Goal: Task Accomplishment & Management: Complete application form

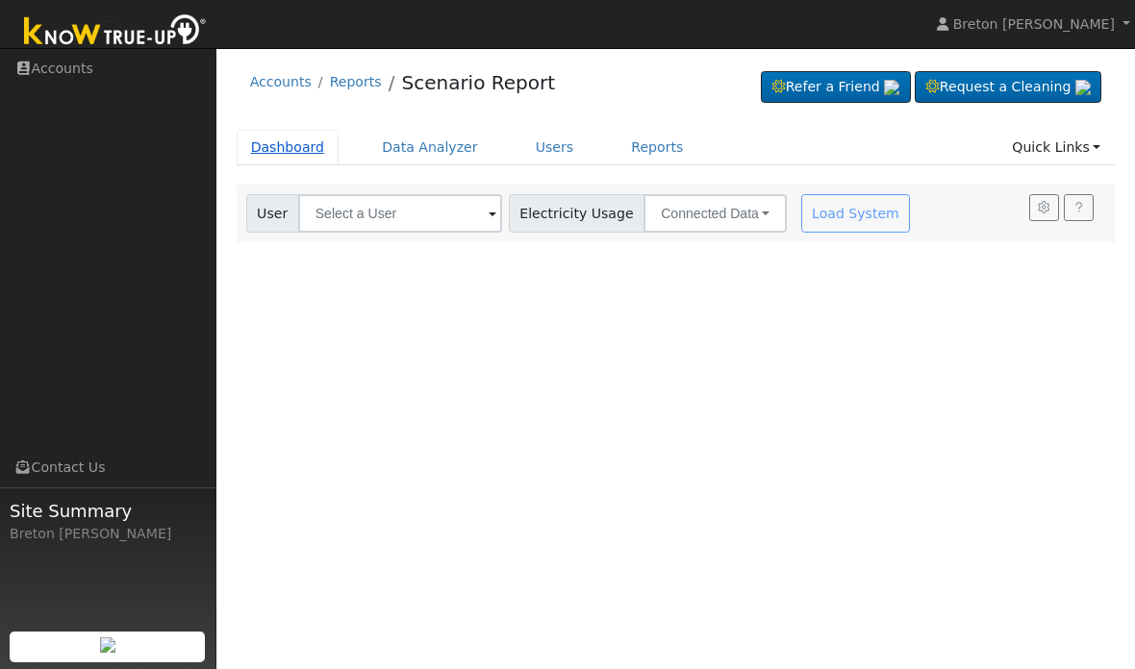
click at [296, 138] on link "Dashboard" at bounding box center [288, 148] width 103 height 36
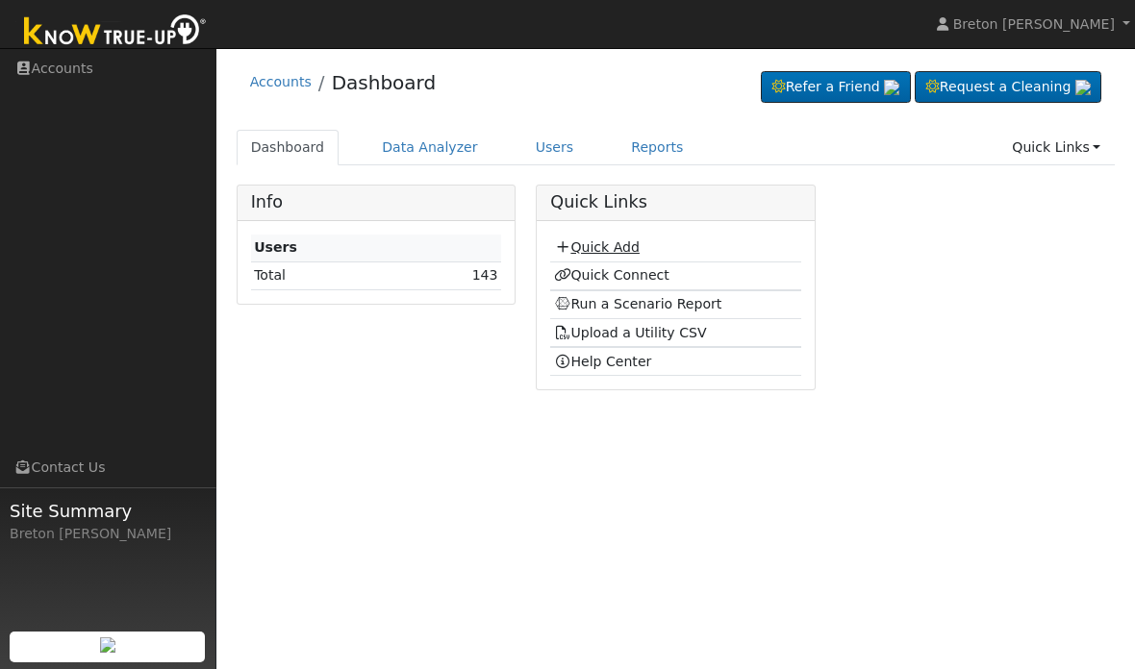
click at [621, 245] on link "Quick Add" at bounding box center [597, 246] width 86 height 15
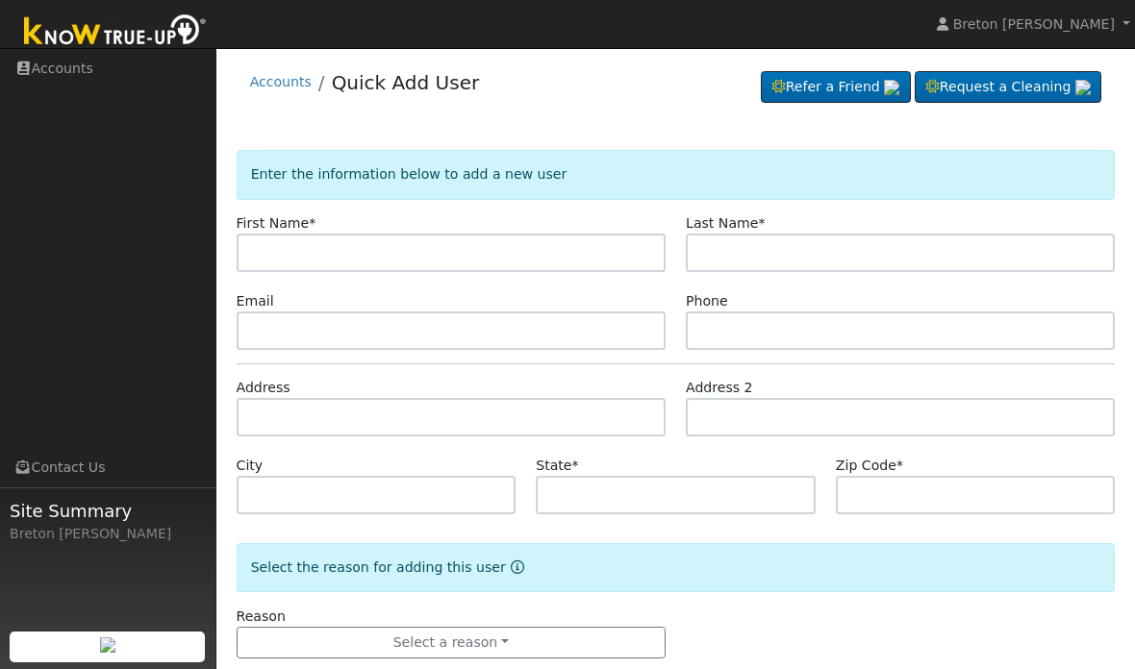
click at [352, 246] on input "text" at bounding box center [451, 253] width 429 height 38
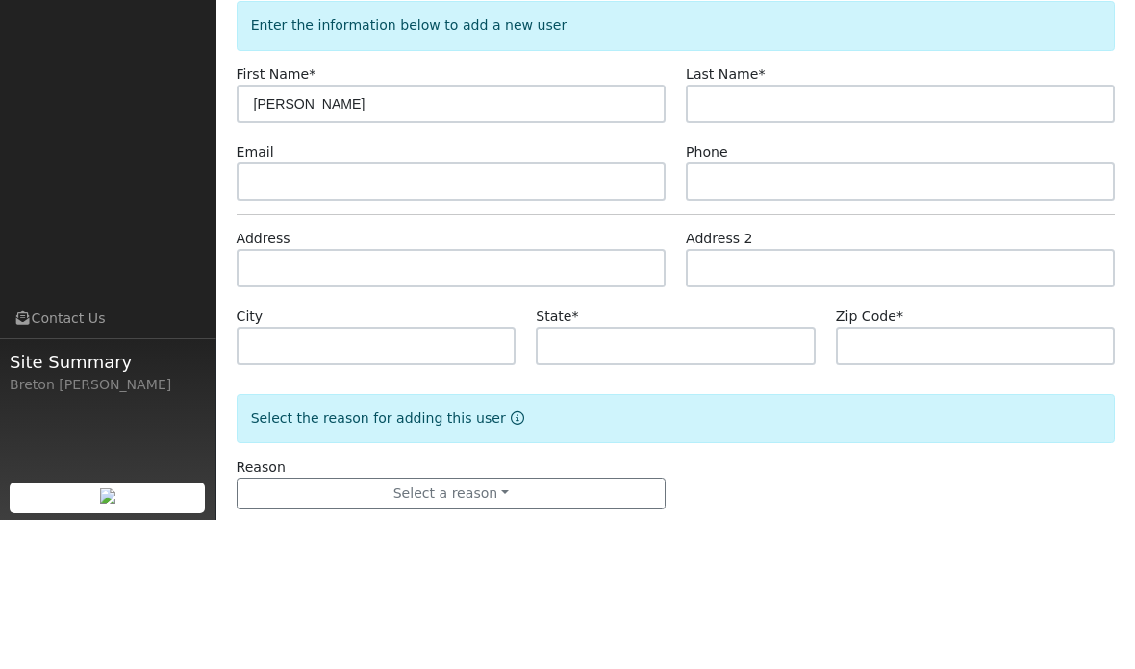
type input "[PERSON_NAME]"
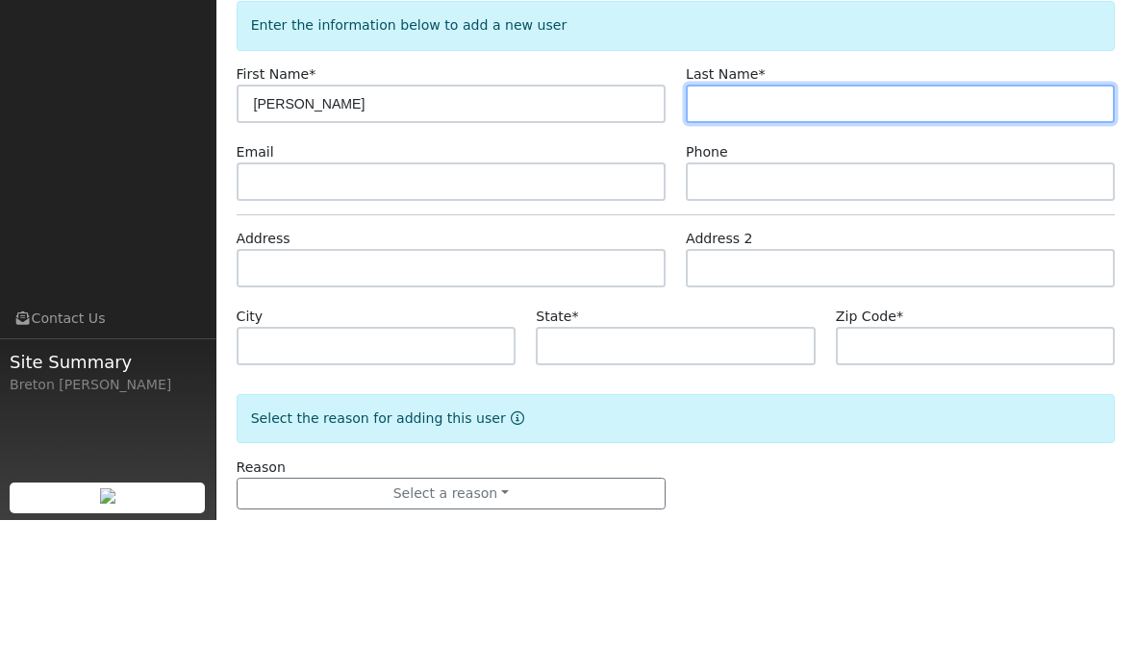
click at [746, 234] on input "text" at bounding box center [900, 253] width 429 height 38
click at [743, 234] on input "text" at bounding box center [900, 253] width 429 height 38
click at [765, 234] on input "text" at bounding box center [900, 253] width 429 height 38
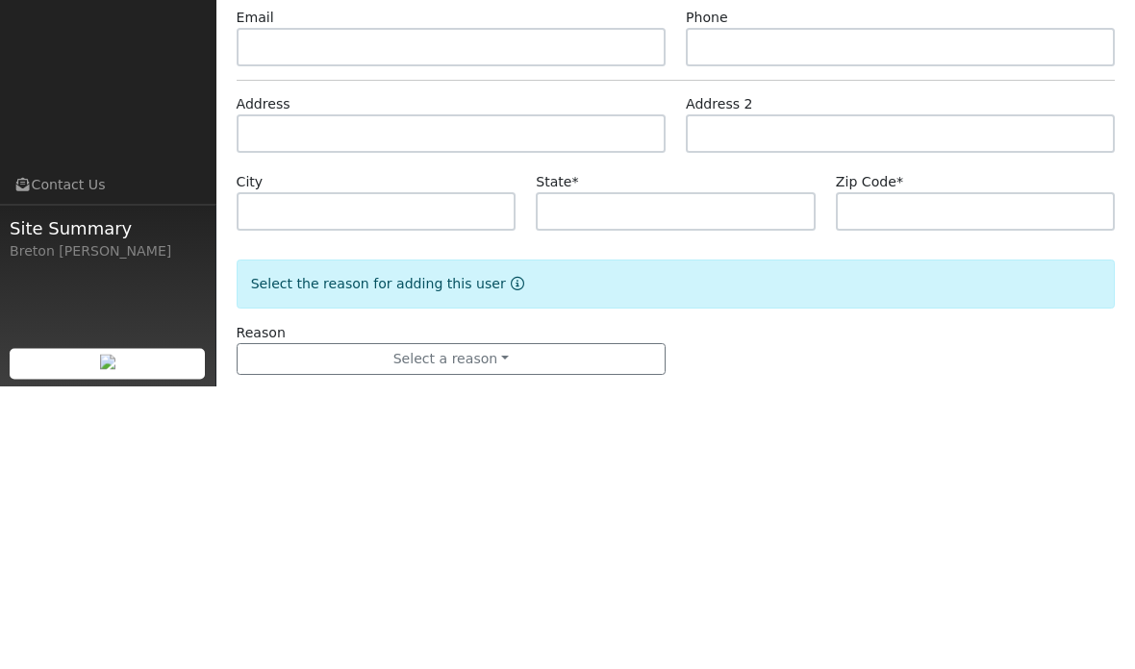
type input "Cardona"
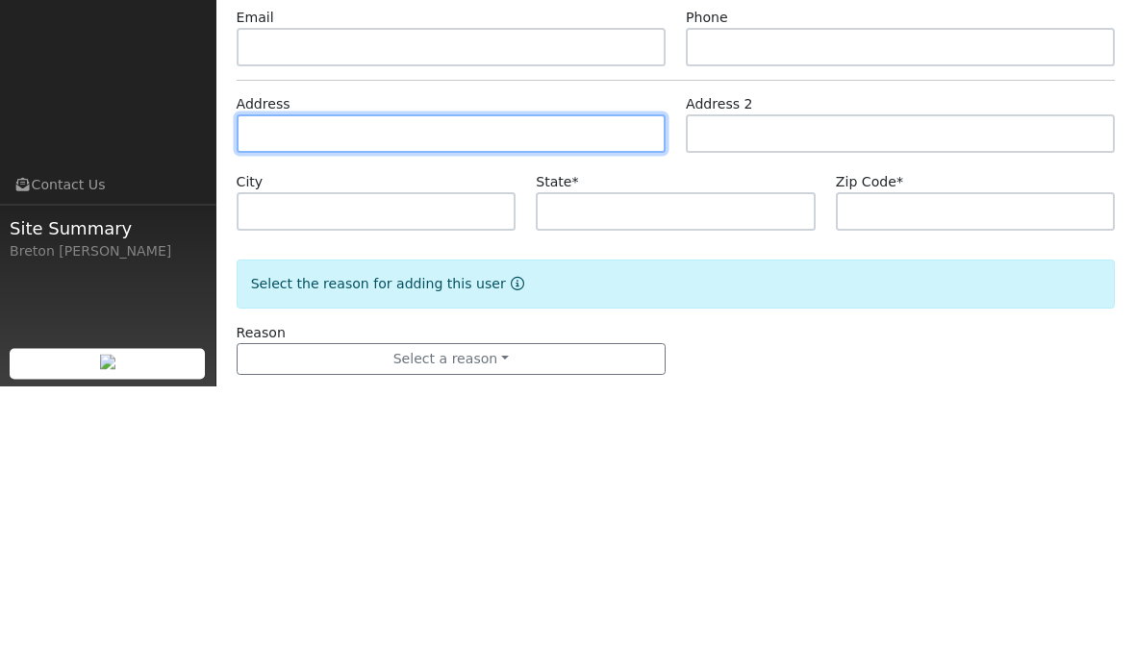
click at [345, 398] on input "text" at bounding box center [451, 417] width 429 height 38
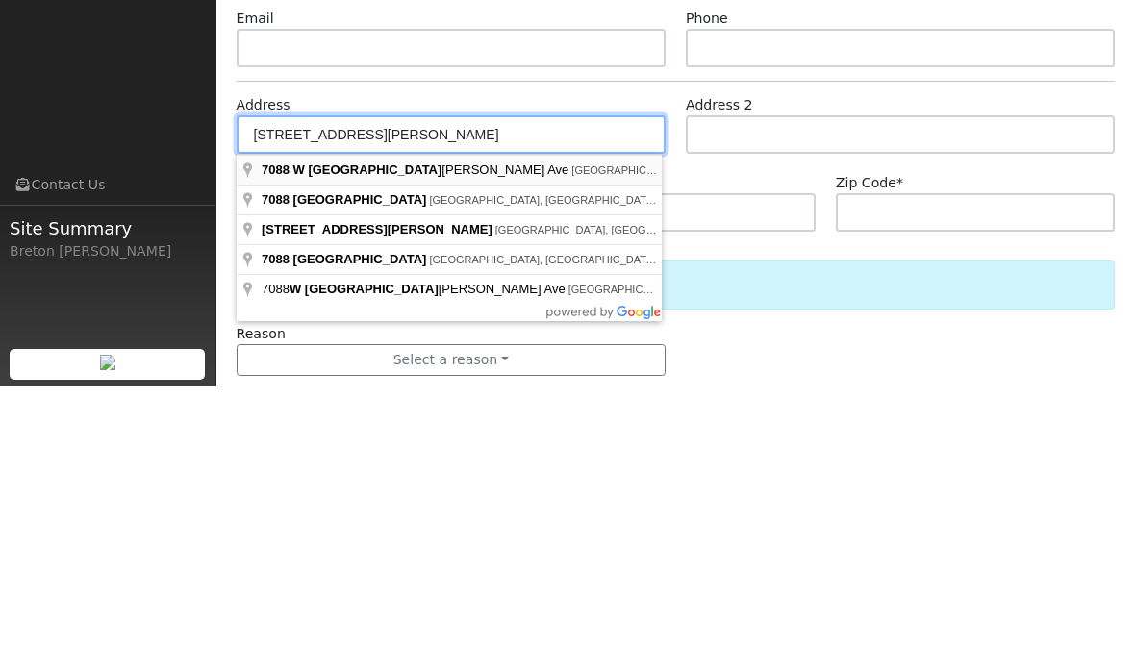
type input "7088 West San Ramon Avenue"
type input "Fresno"
type input "CA"
type input "93723"
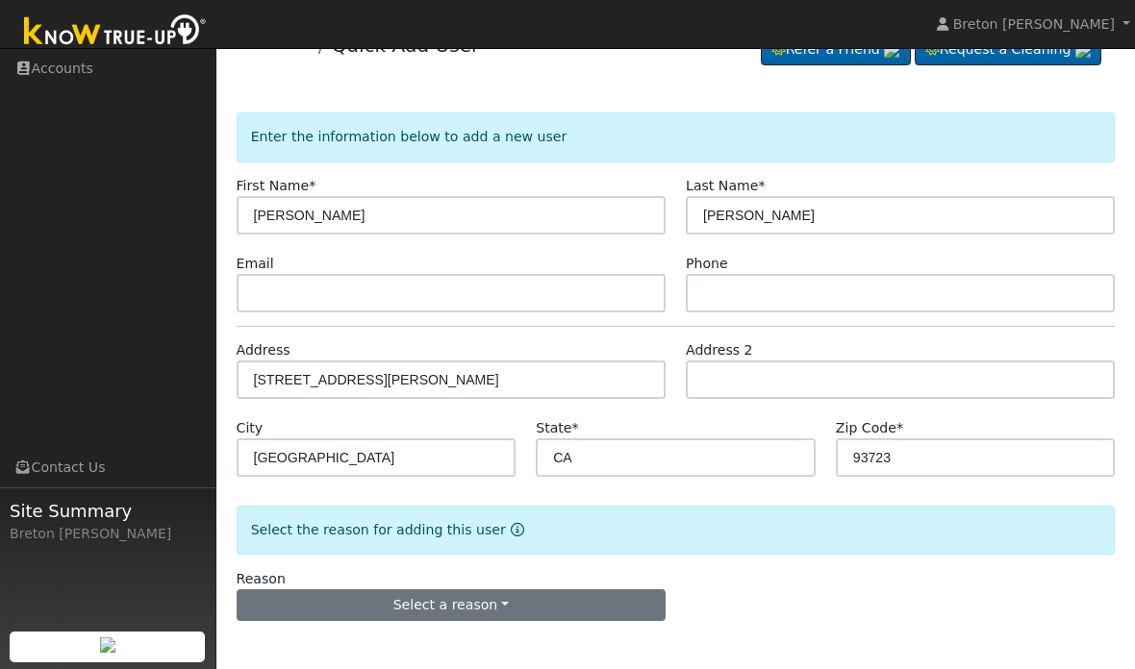
click at [479, 602] on button "Select a reason" at bounding box center [451, 606] width 429 height 33
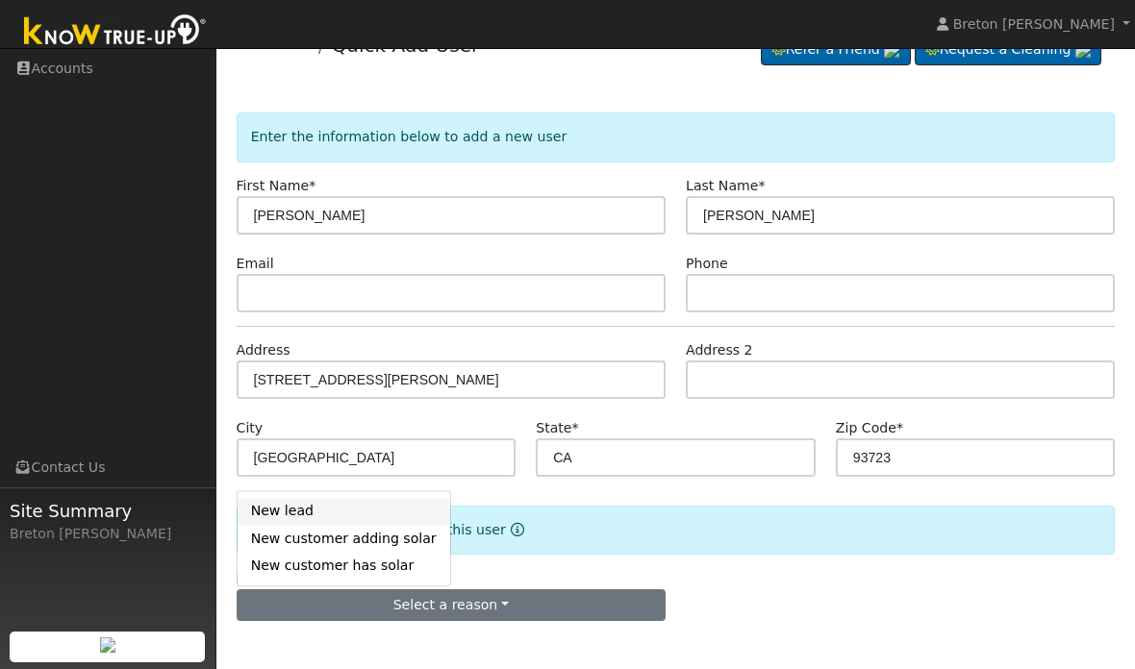
click at [314, 507] on link "New lead" at bounding box center [344, 511] width 213 height 27
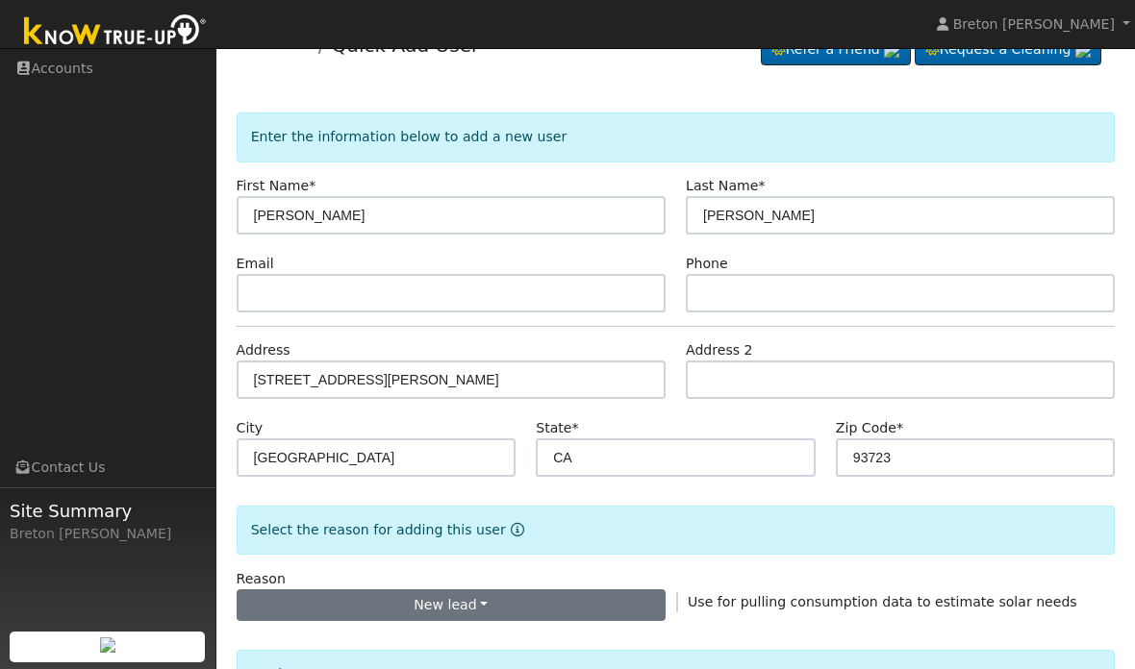
click at [536, 597] on button "New lead" at bounding box center [451, 606] width 429 height 33
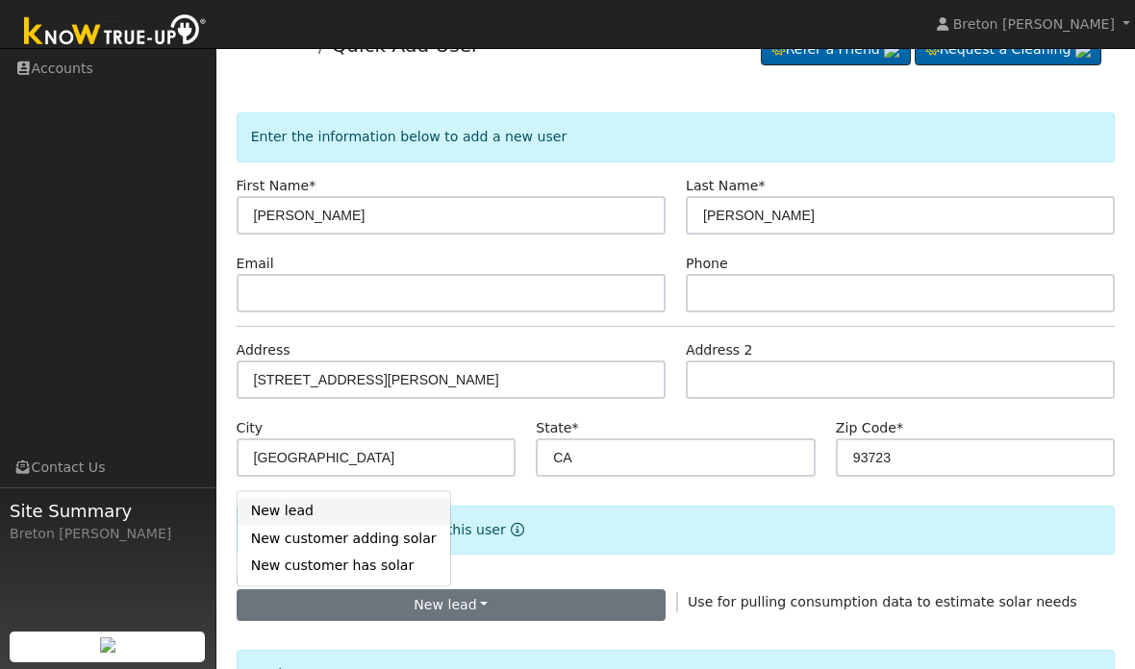
click at [315, 508] on link "New lead" at bounding box center [344, 511] width 213 height 27
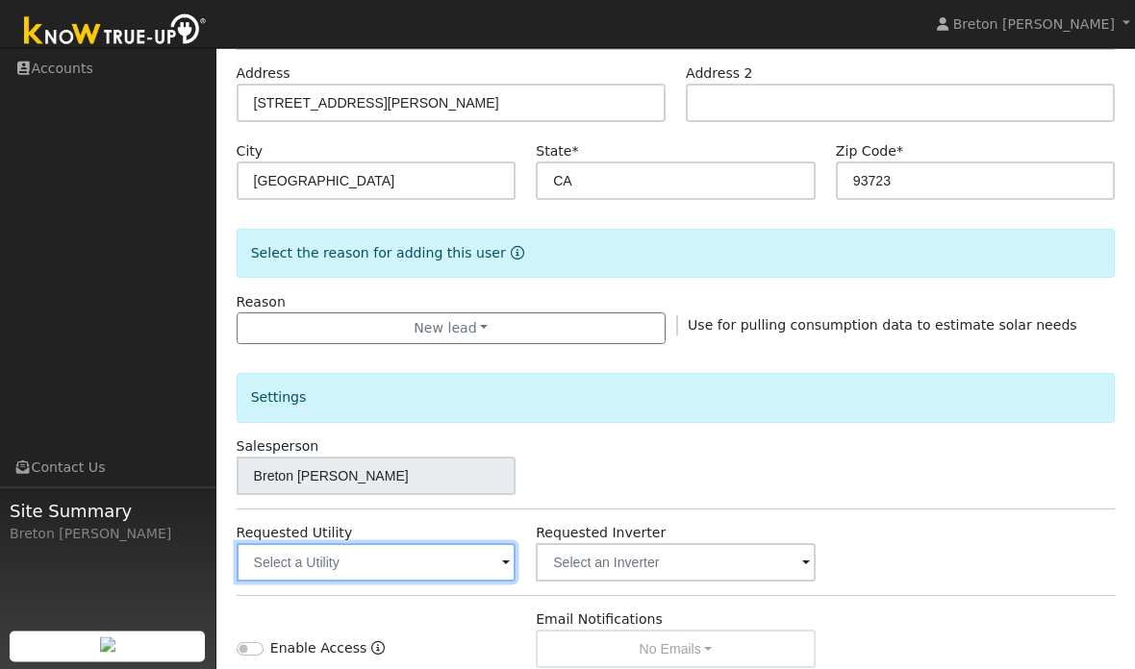
click at [469, 561] on input "text" at bounding box center [377, 563] width 280 height 38
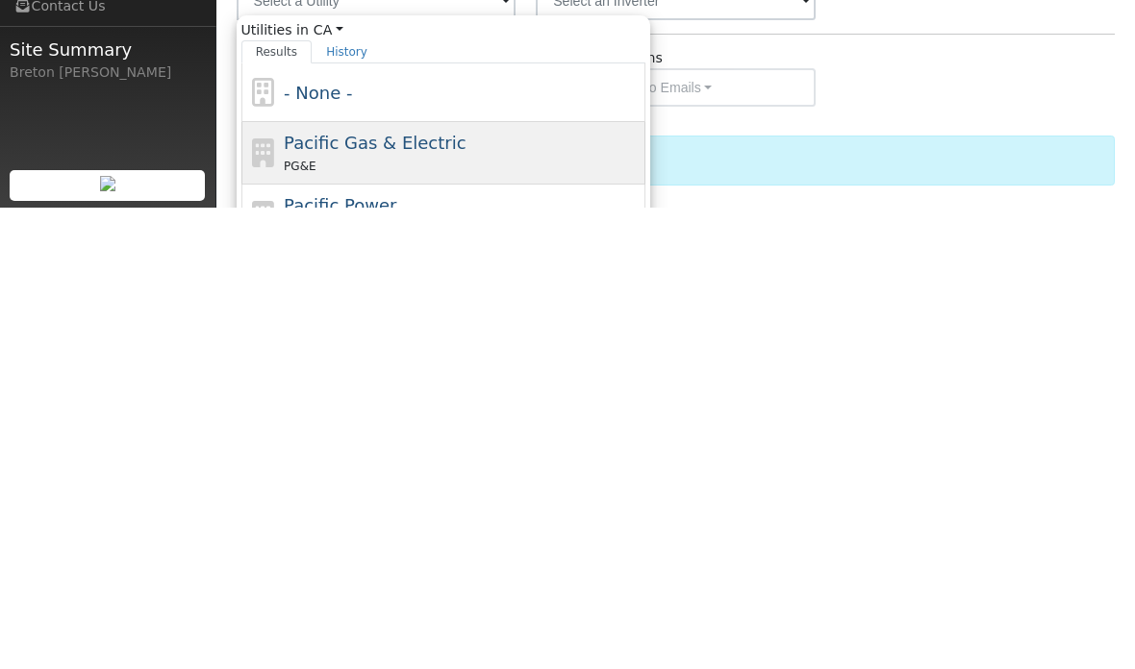
click at [366, 591] on div "Pacific Gas & Electric PG&E" at bounding box center [462, 614] width 357 height 46
type input "Pacific Gas & Electric"
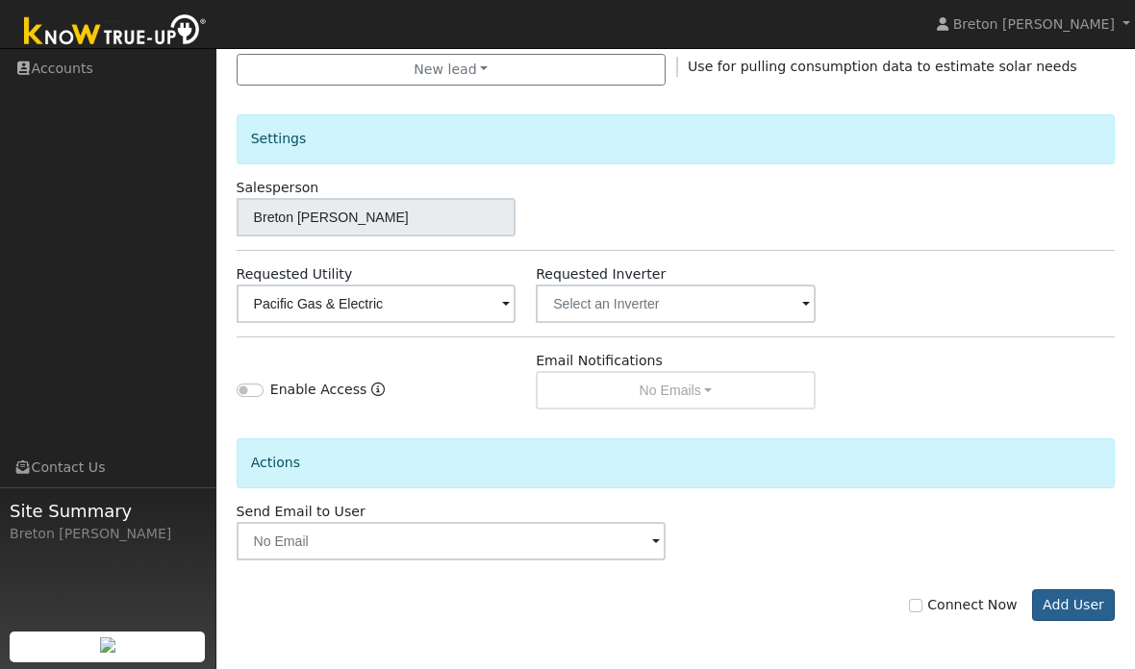
click at [1083, 594] on button "Add User" at bounding box center [1074, 606] width 84 height 33
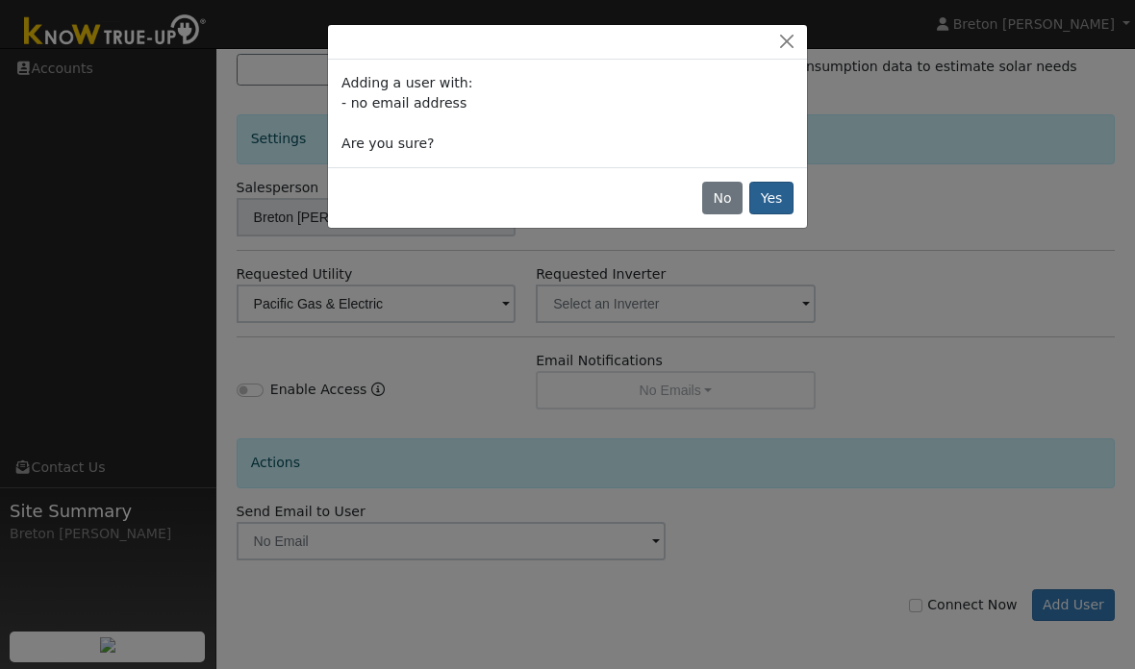
click at [789, 203] on button "Yes" at bounding box center [771, 198] width 44 height 33
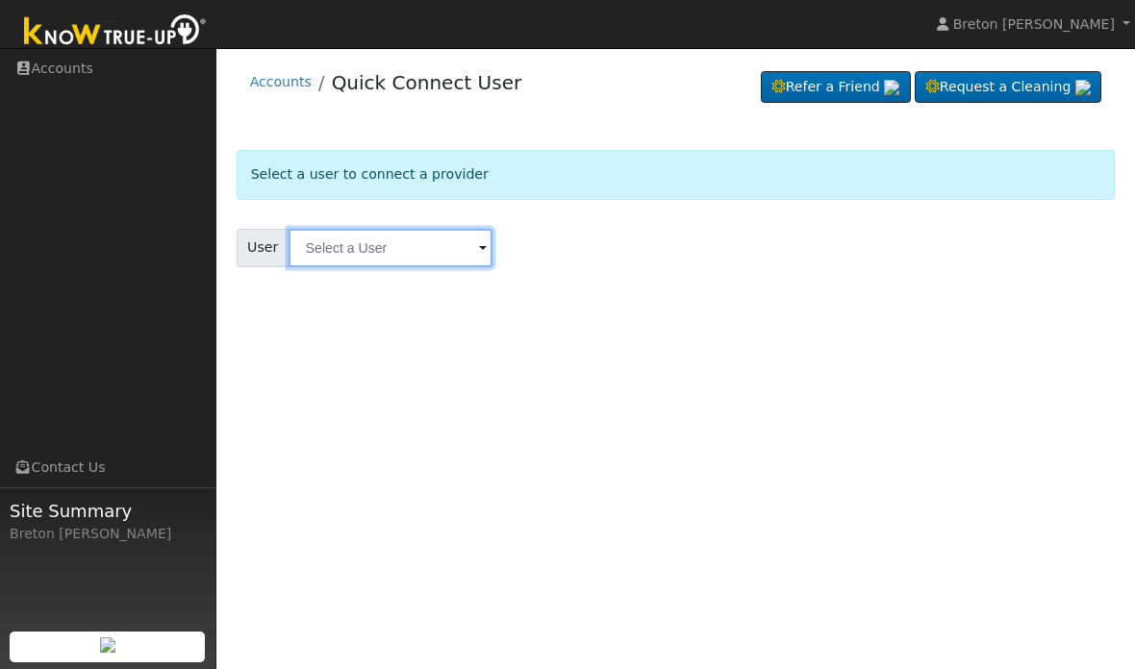
click at [396, 249] on input "text" at bounding box center [391, 248] width 204 height 38
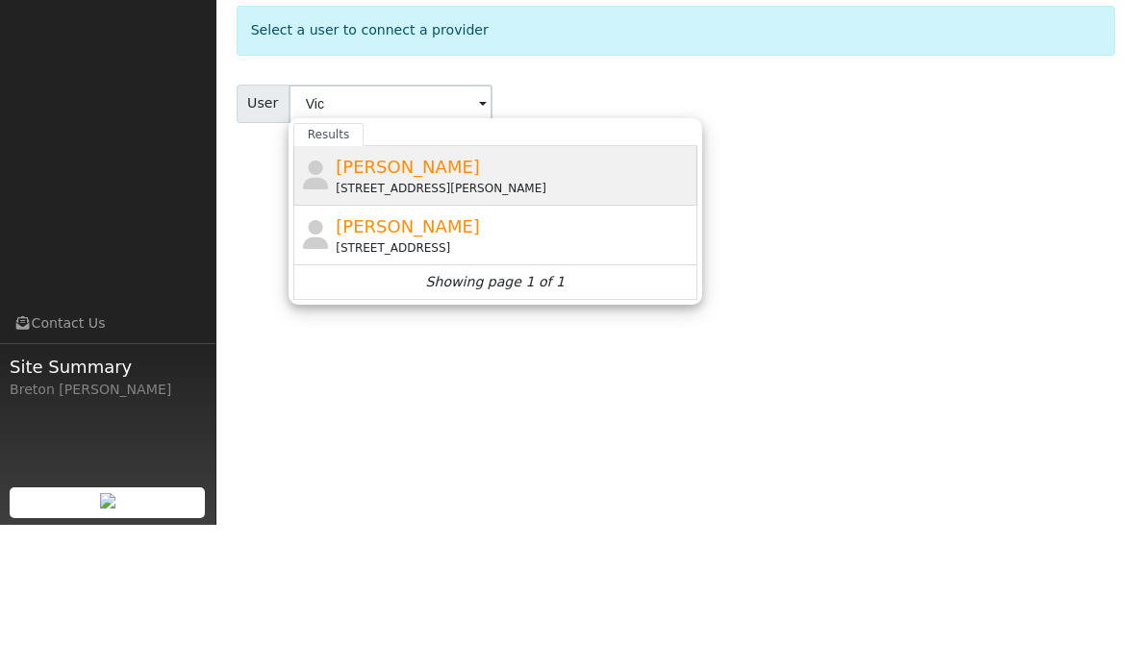
click at [400, 301] on span "[PERSON_NAME]" at bounding box center [408, 311] width 144 height 20
type input "[PERSON_NAME]"
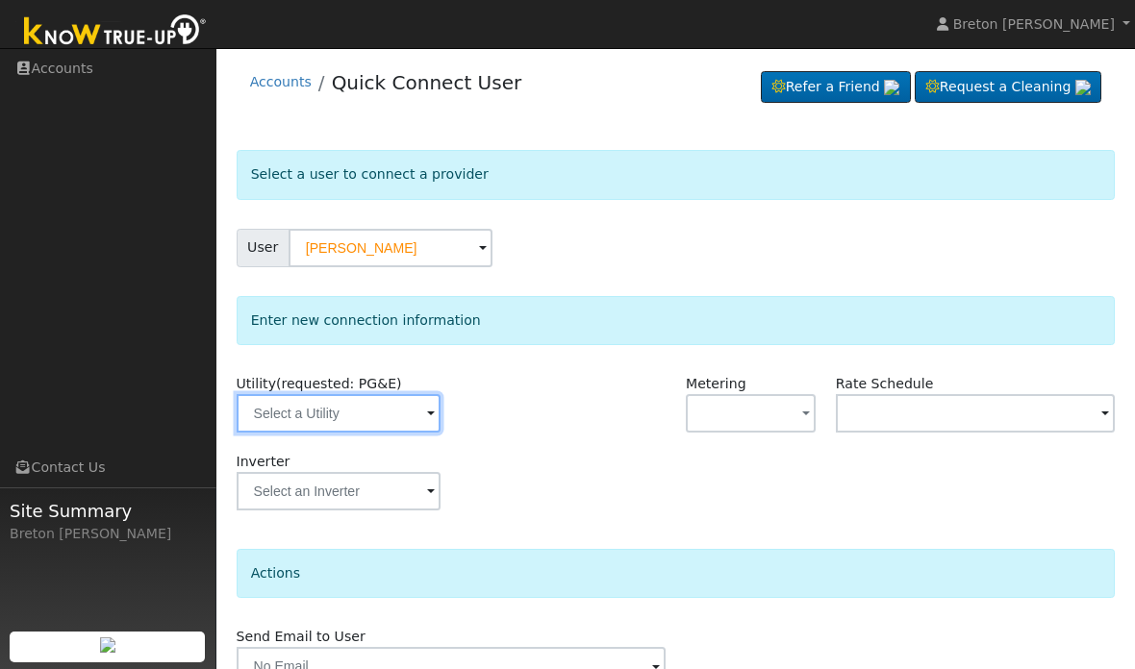
click at [334, 409] on input "text" at bounding box center [339, 413] width 204 height 38
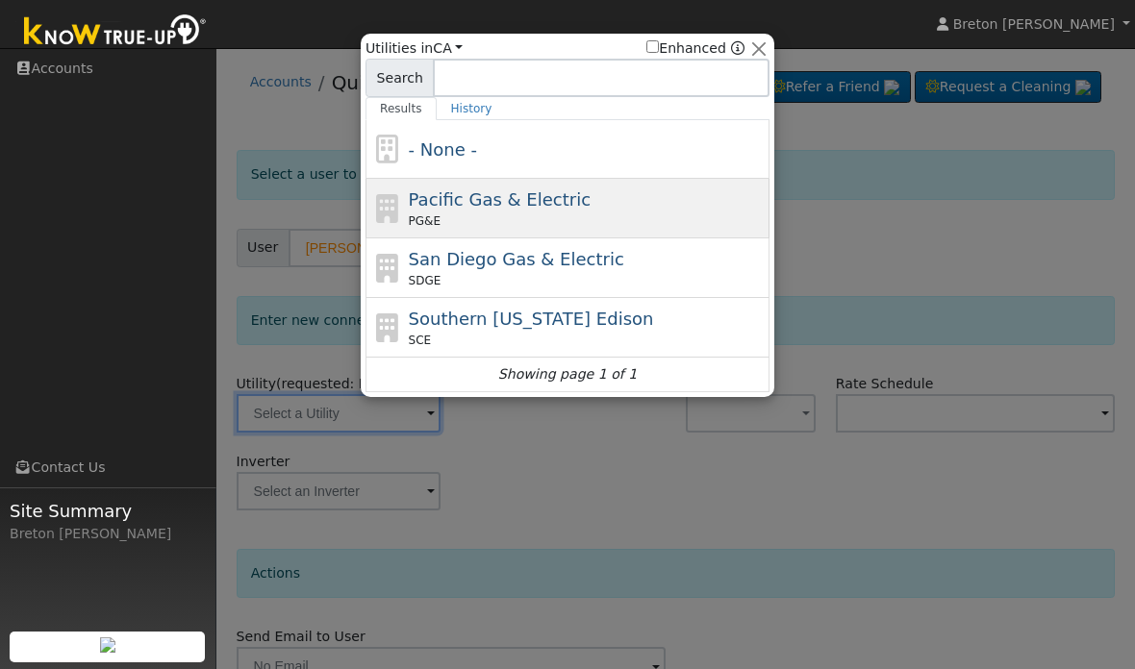
click at [504, 194] on span "Pacific Gas & Electric" at bounding box center [500, 199] width 182 height 20
type input "PG&E"
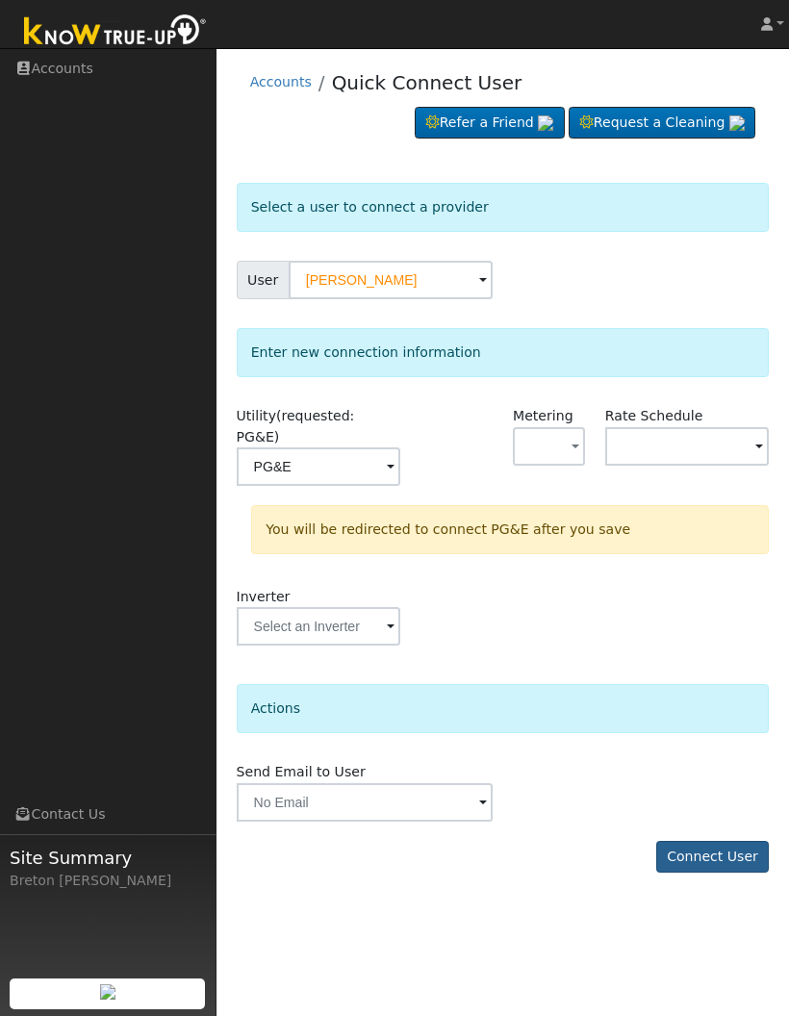
click at [718, 668] on button "Connect User" at bounding box center [712, 857] width 113 height 33
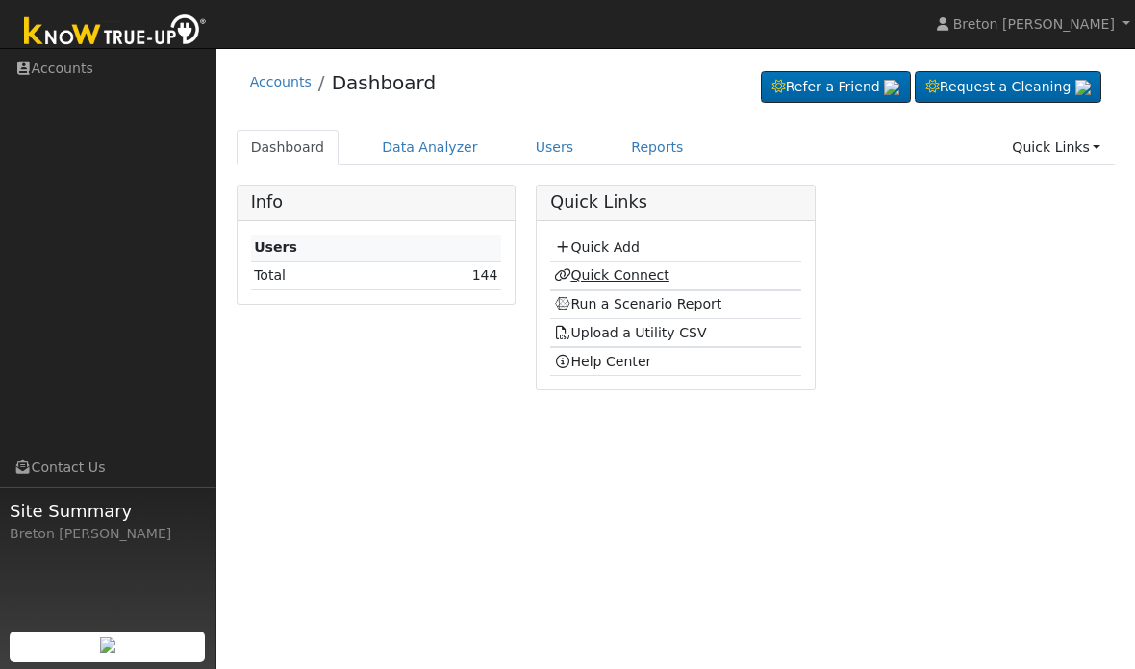
click at [617, 271] on link "Quick Connect" at bounding box center [611, 274] width 115 height 15
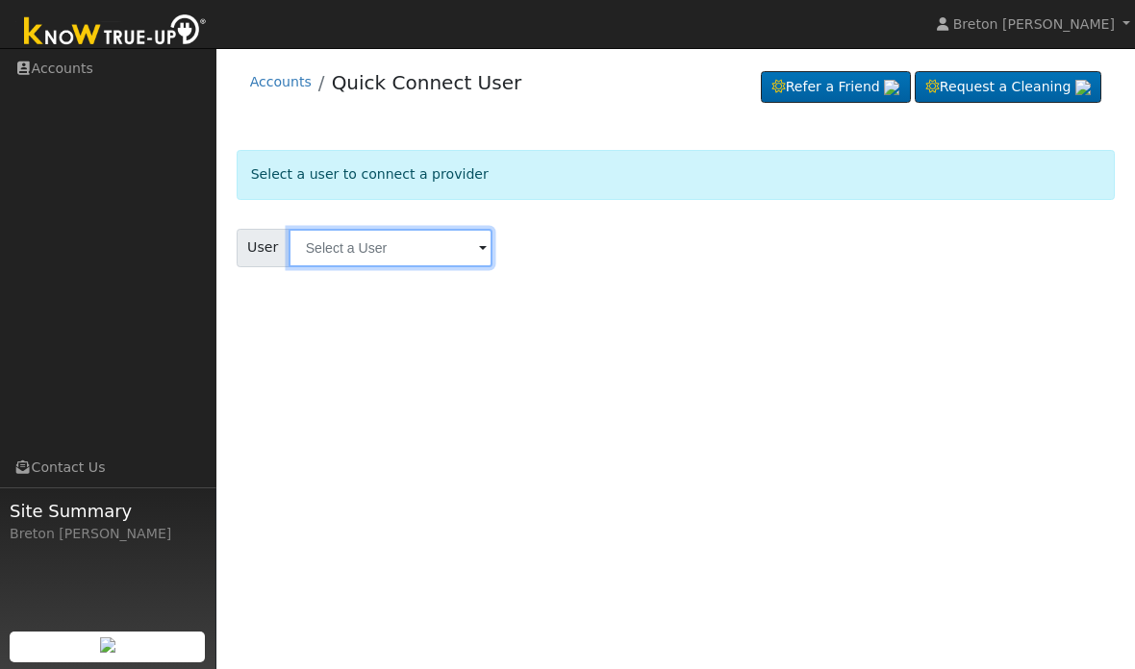
click at [403, 245] on input "text" at bounding box center [391, 248] width 204 height 38
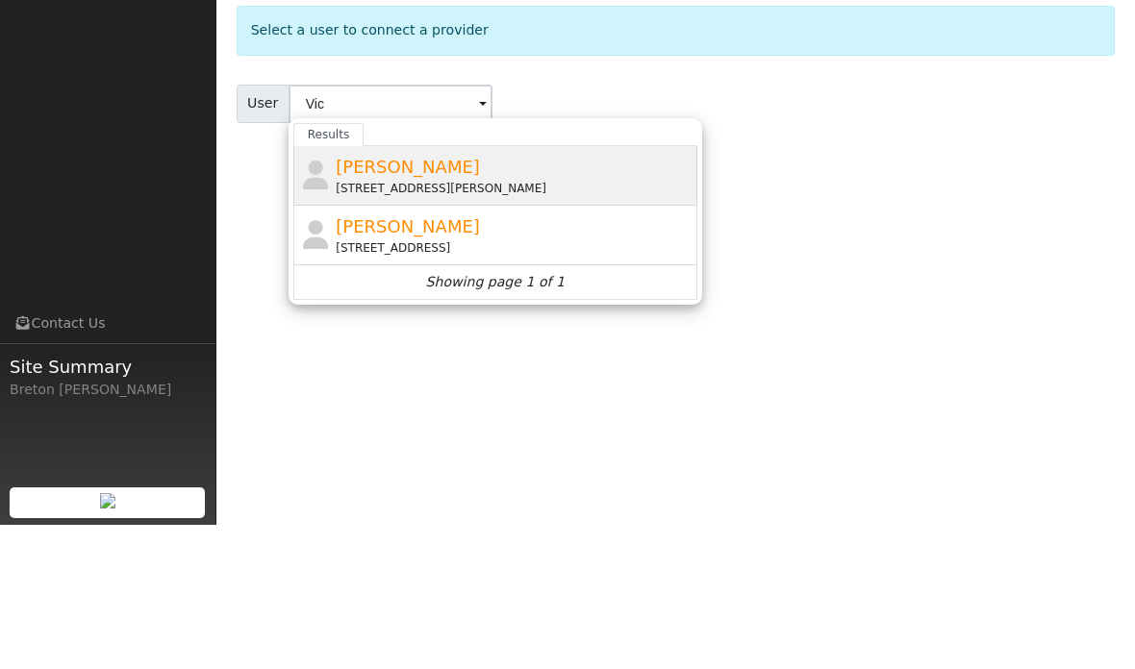
click at [399, 301] on span "Victor Cardona" at bounding box center [408, 311] width 144 height 20
type input "Victor Cardona"
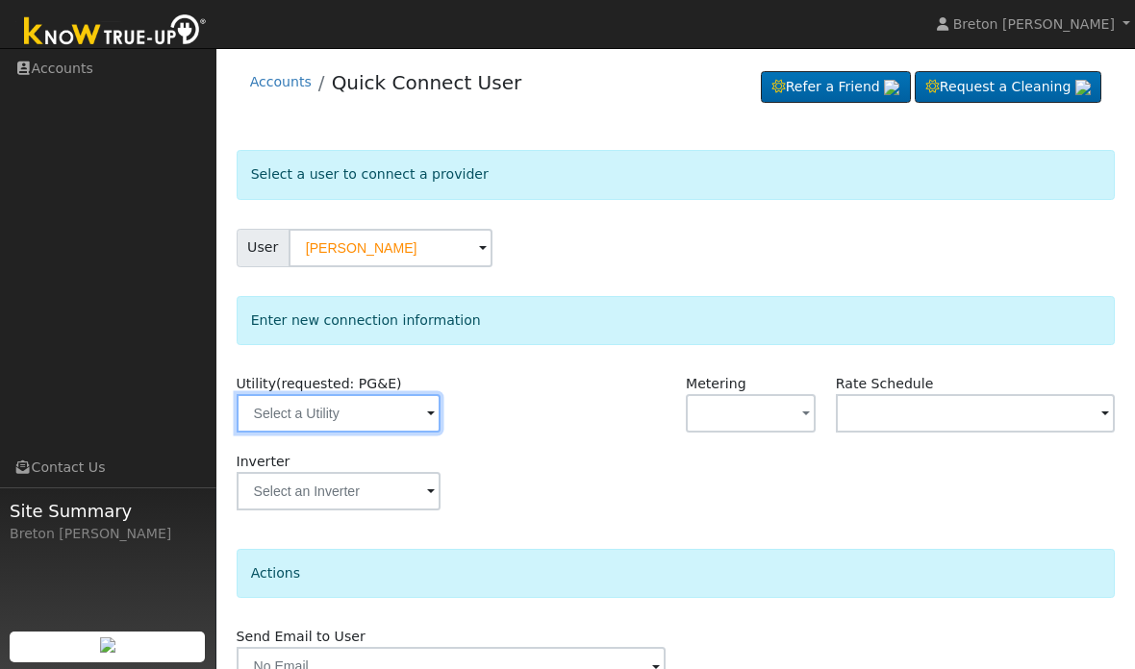
click at [346, 411] on input "text" at bounding box center [339, 413] width 204 height 38
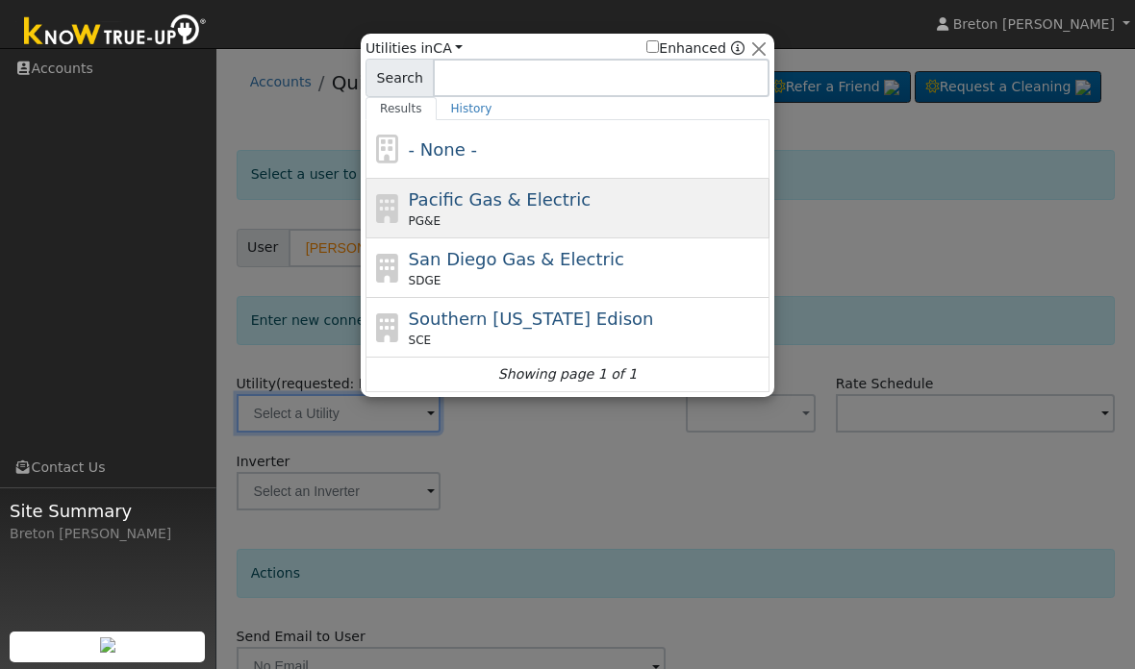
click at [491, 197] on span "Pacific Gas & Electric" at bounding box center [500, 199] width 182 height 20
type input "PG&E"
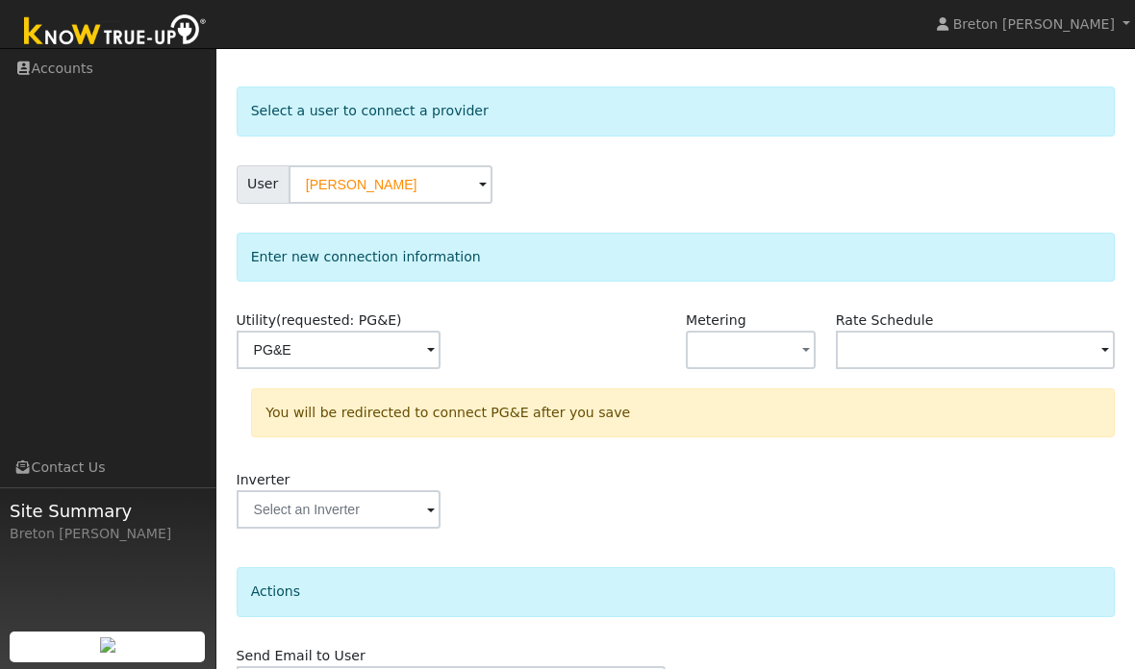
scroll to position [101, 0]
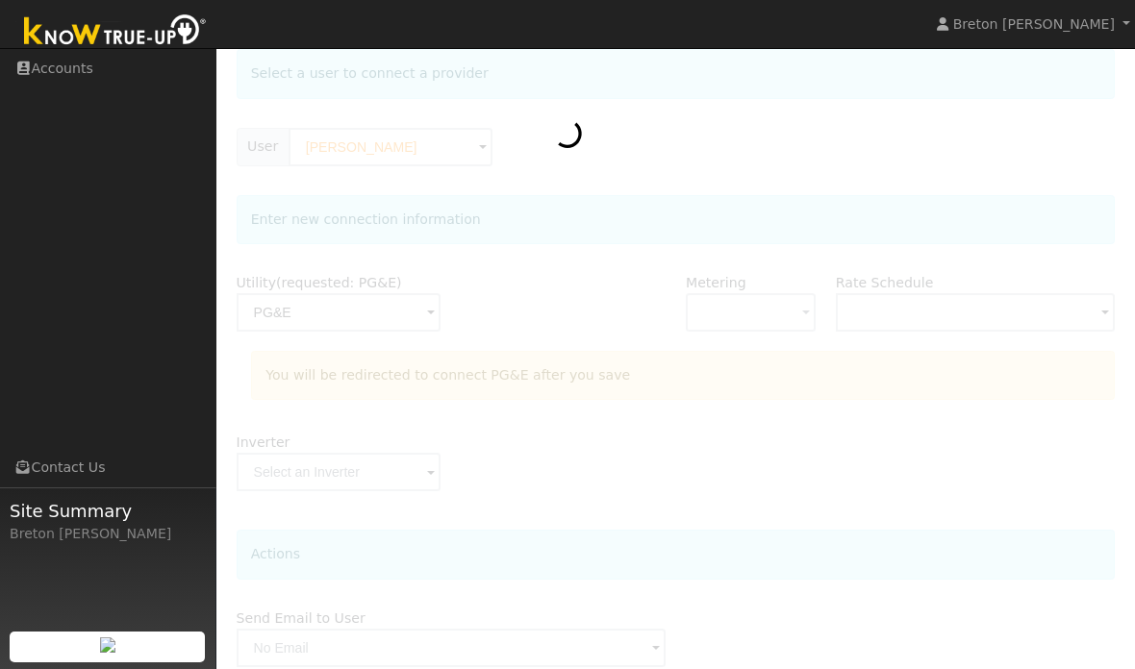
scroll to position [178, 0]
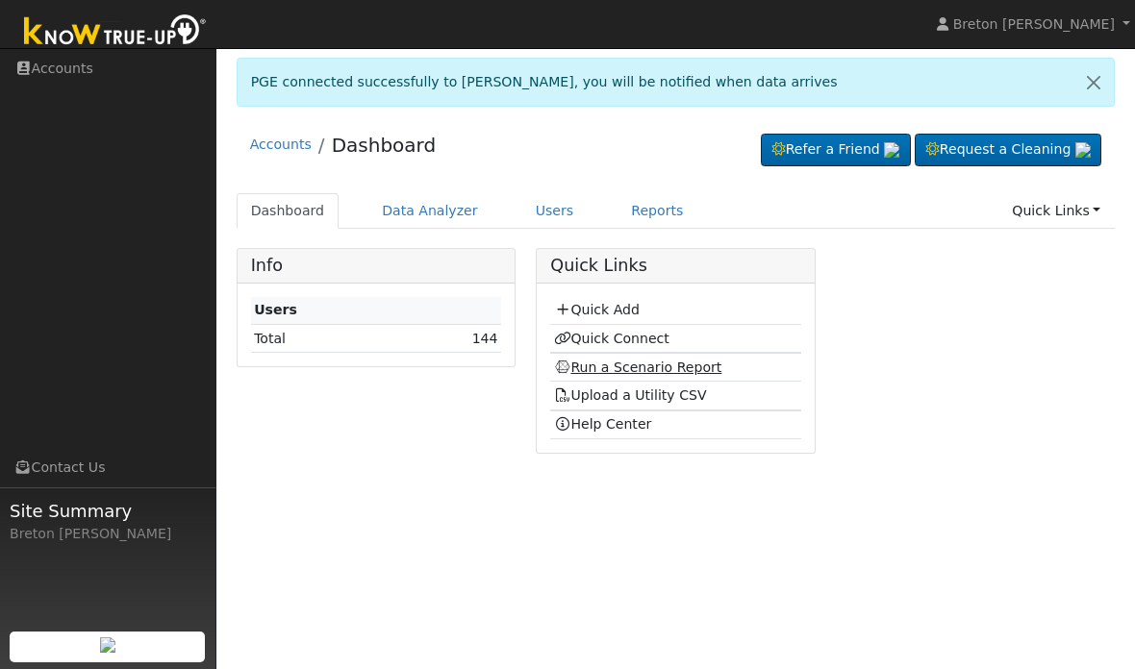
click at [635, 365] on link "Run a Scenario Report" at bounding box center [638, 367] width 168 height 15
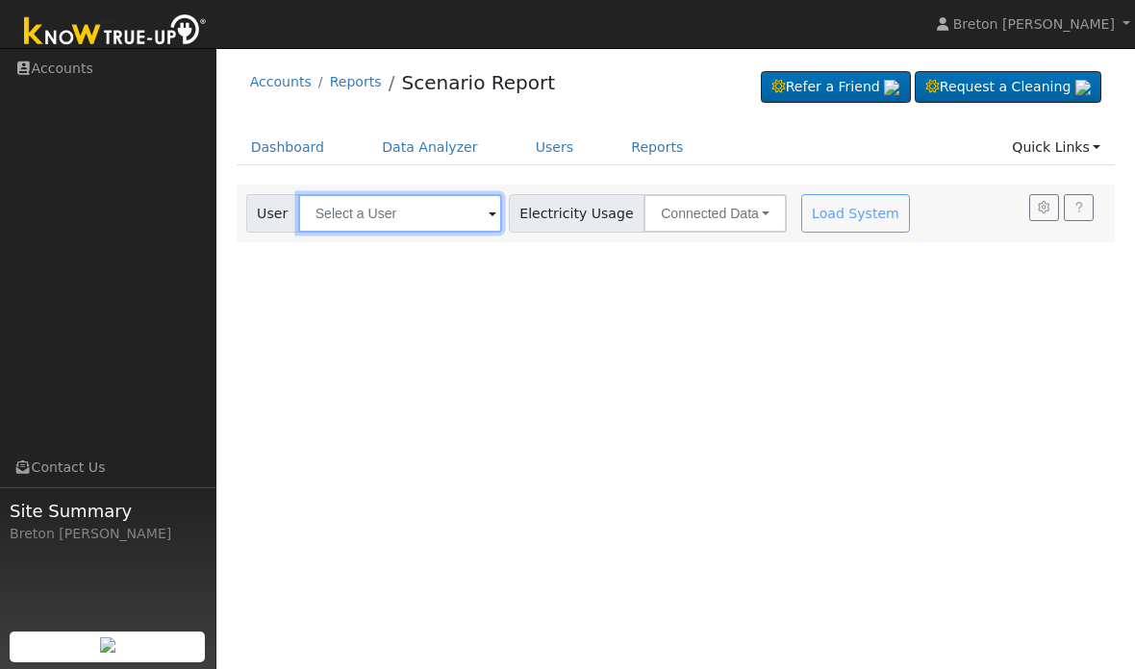
click at [397, 214] on input "text" at bounding box center [400, 213] width 204 height 38
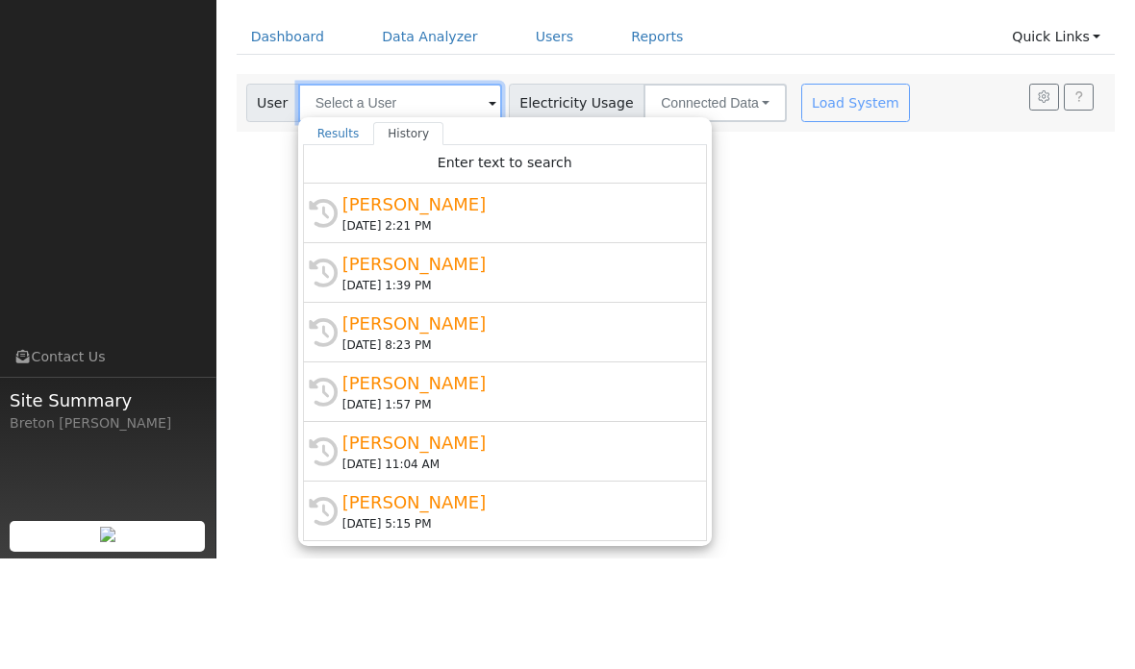
type input "A"
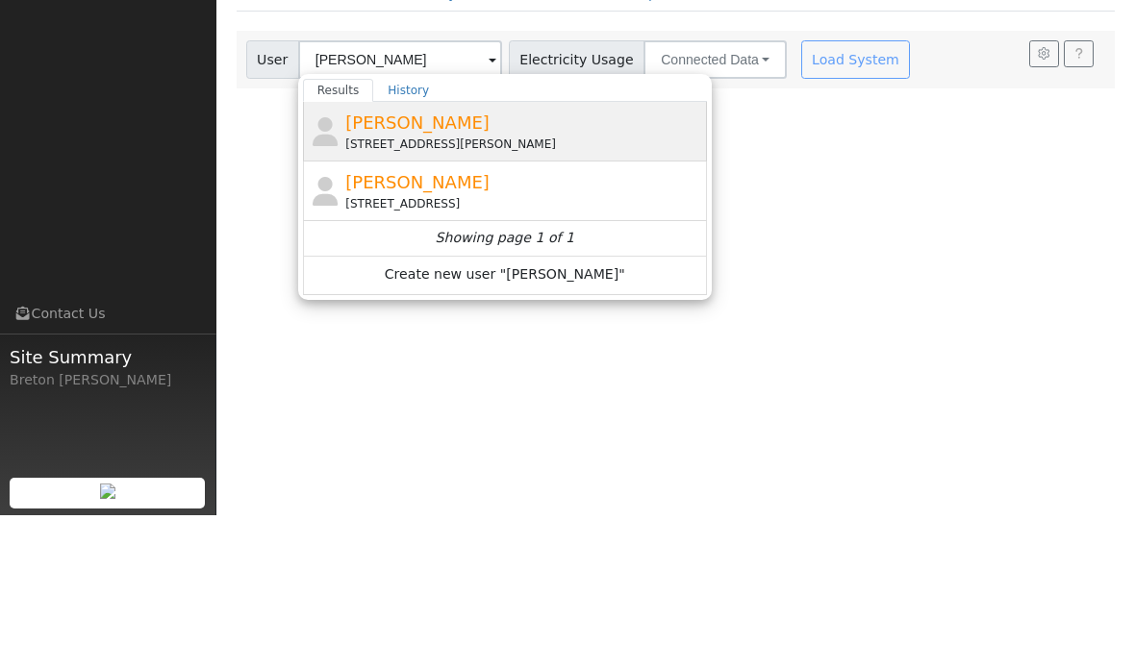
click at [430, 264] on div "[PERSON_NAME] [STREET_ADDRESS][PERSON_NAME]" at bounding box center [523, 285] width 357 height 43
type input "[PERSON_NAME]"
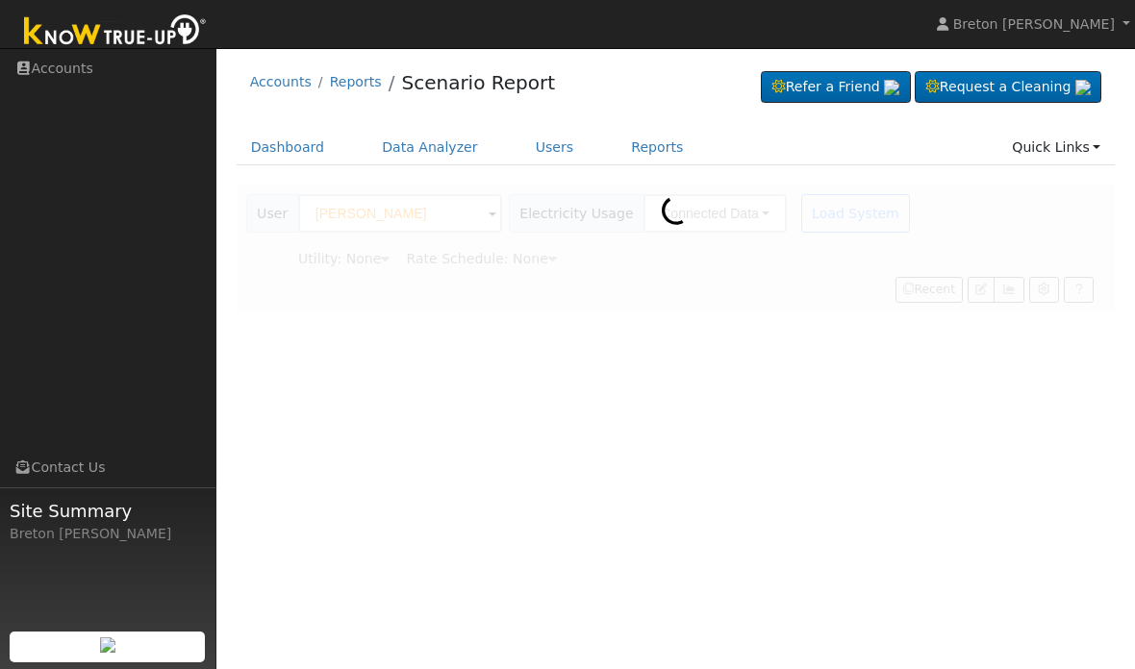
type input "Pacific Gas & Electric"
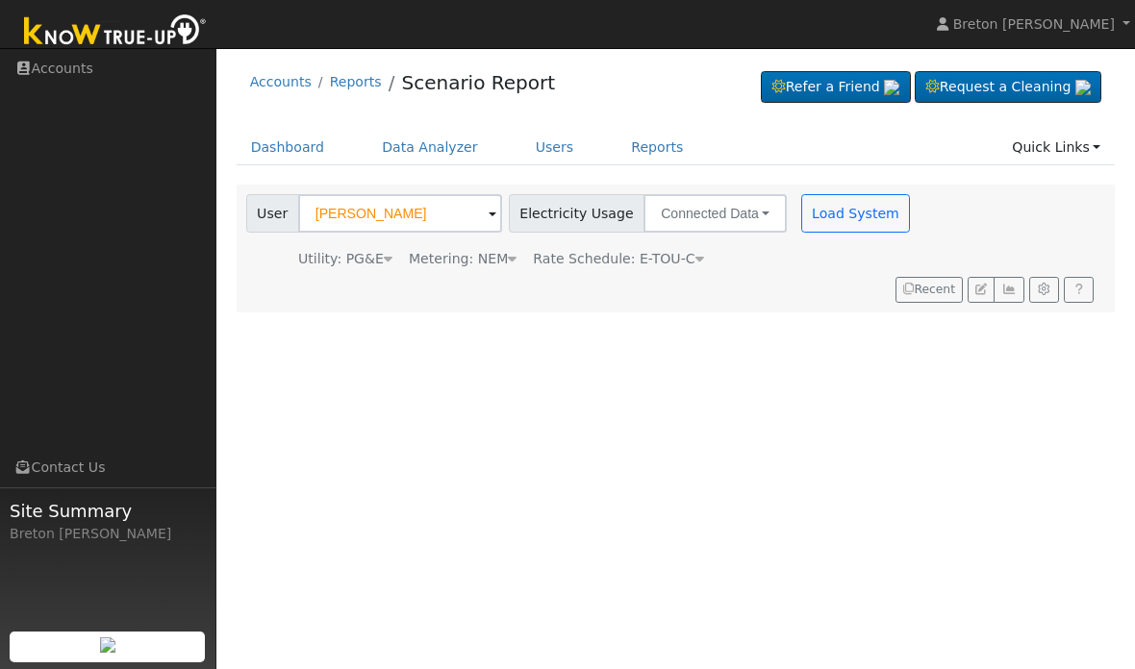
click at [695, 264] on icon at bounding box center [699, 258] width 9 height 13
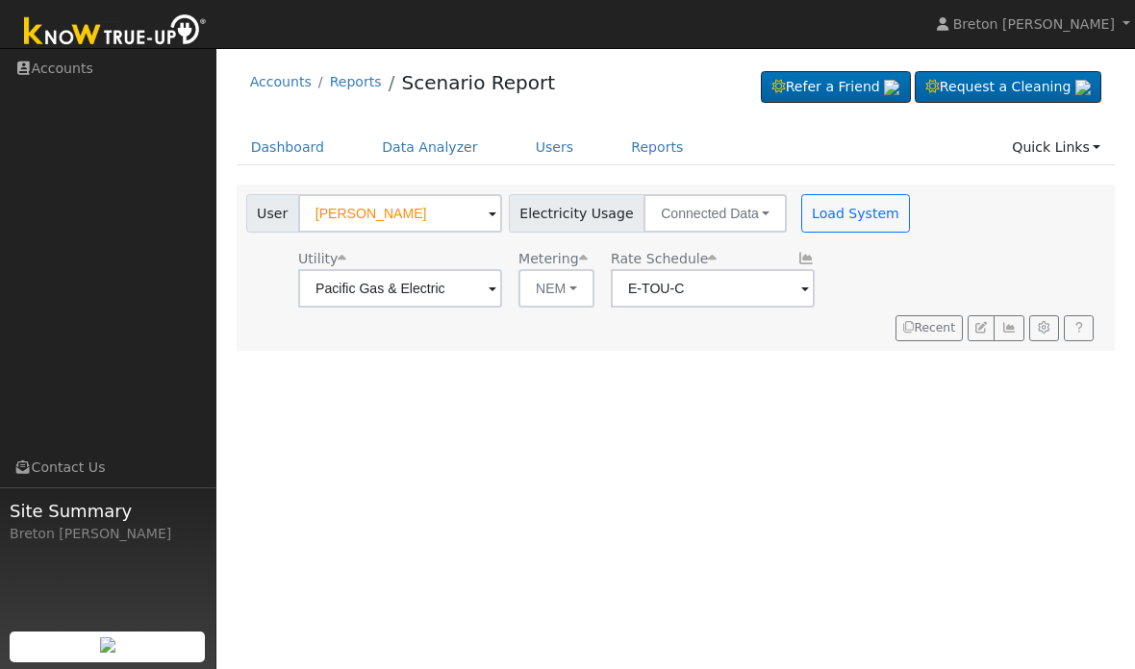
click at [801, 289] on span at bounding box center [805, 290] width 8 height 22
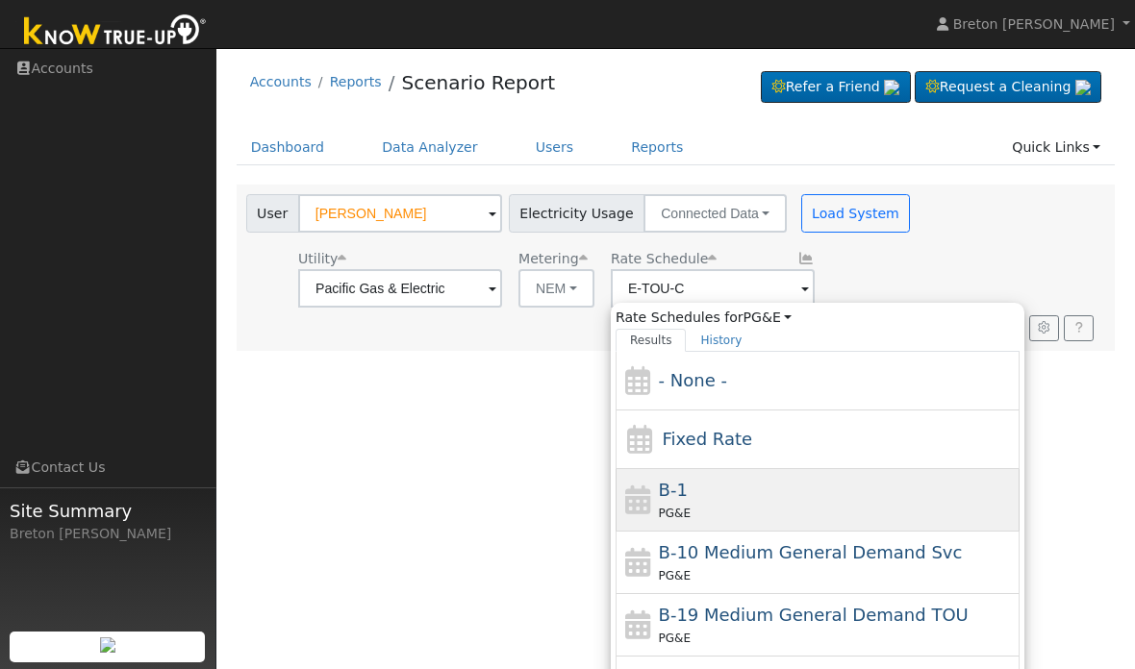
click at [693, 504] on div "PG&E" at bounding box center [837, 513] width 357 height 20
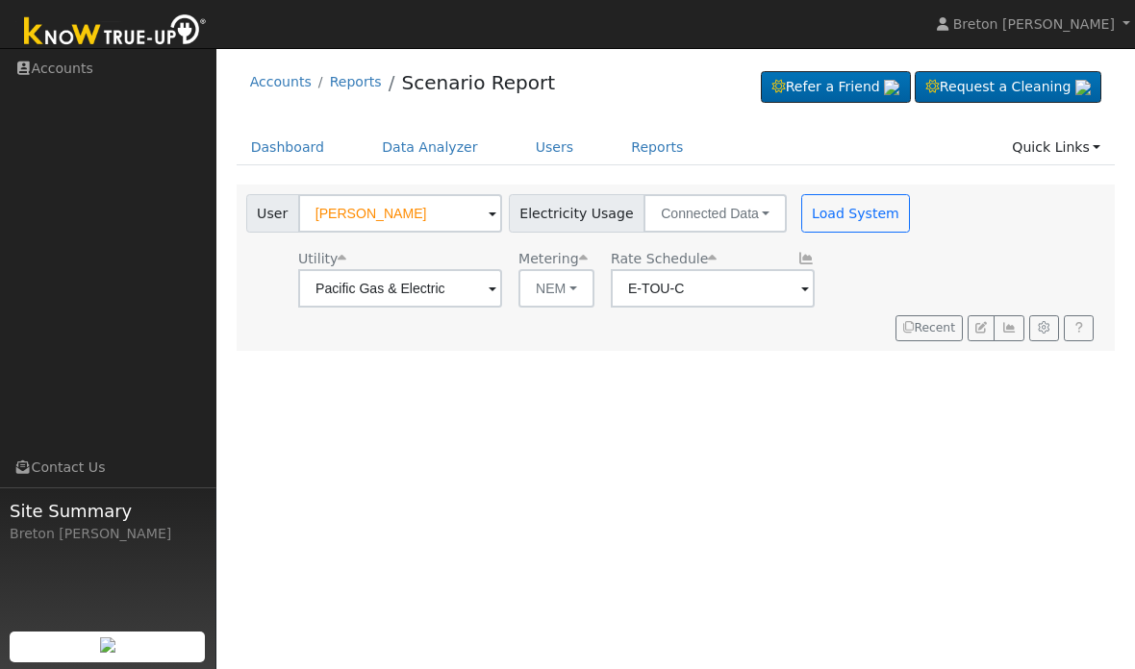
type input "B-1"
click at [807, 227] on button "Load System" at bounding box center [856, 213] width 110 height 38
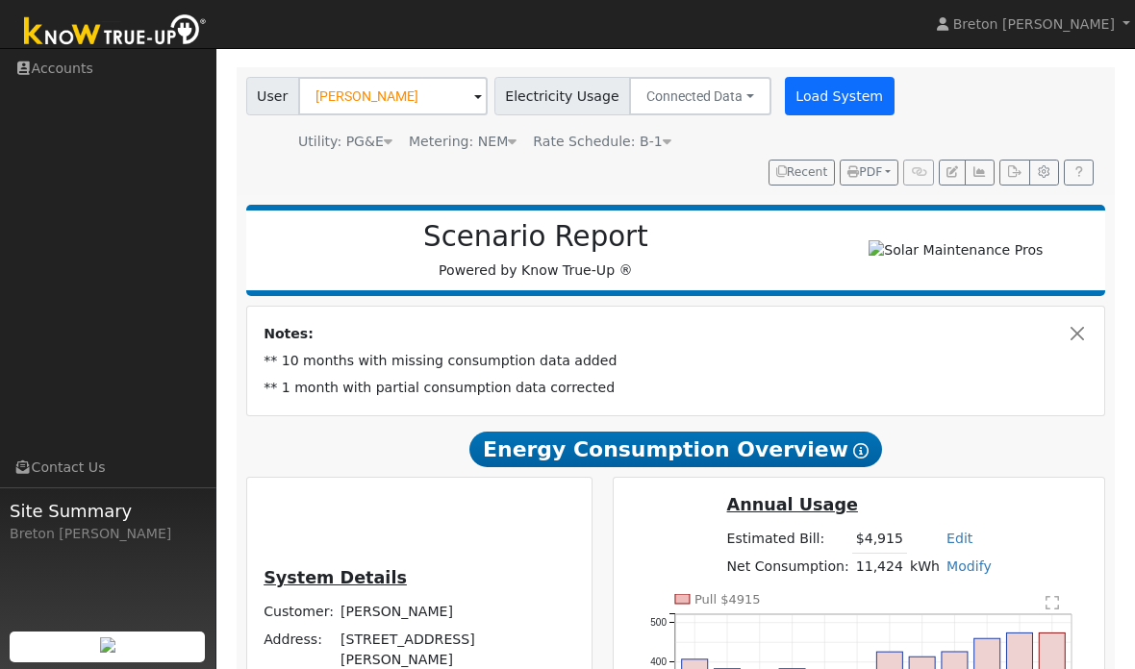
scroll to position [102, 0]
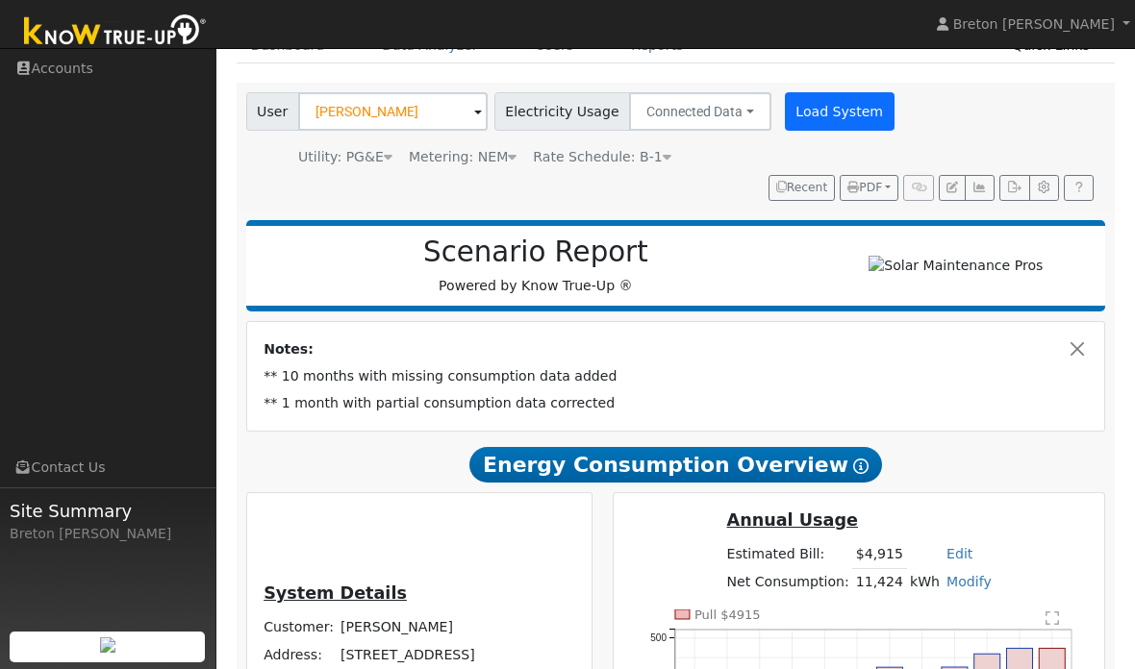
click at [818, 107] on button "Load System" at bounding box center [840, 111] width 110 height 38
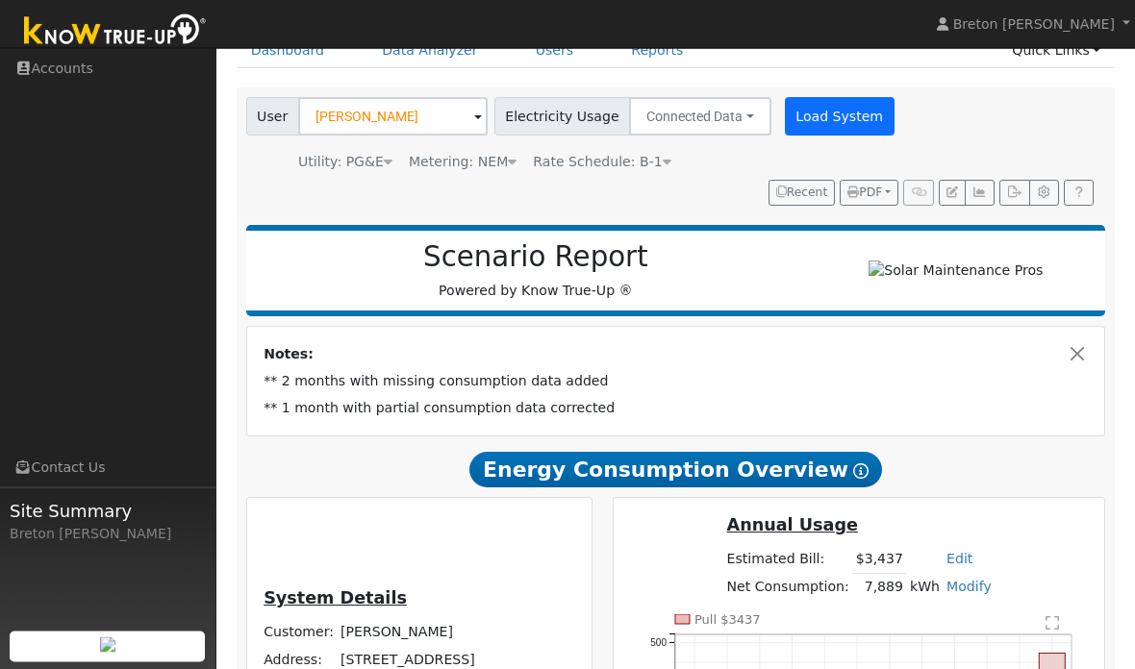
scroll to position [97, 0]
click at [984, 194] on icon "button" at bounding box center [979, 193] width 14 height 12
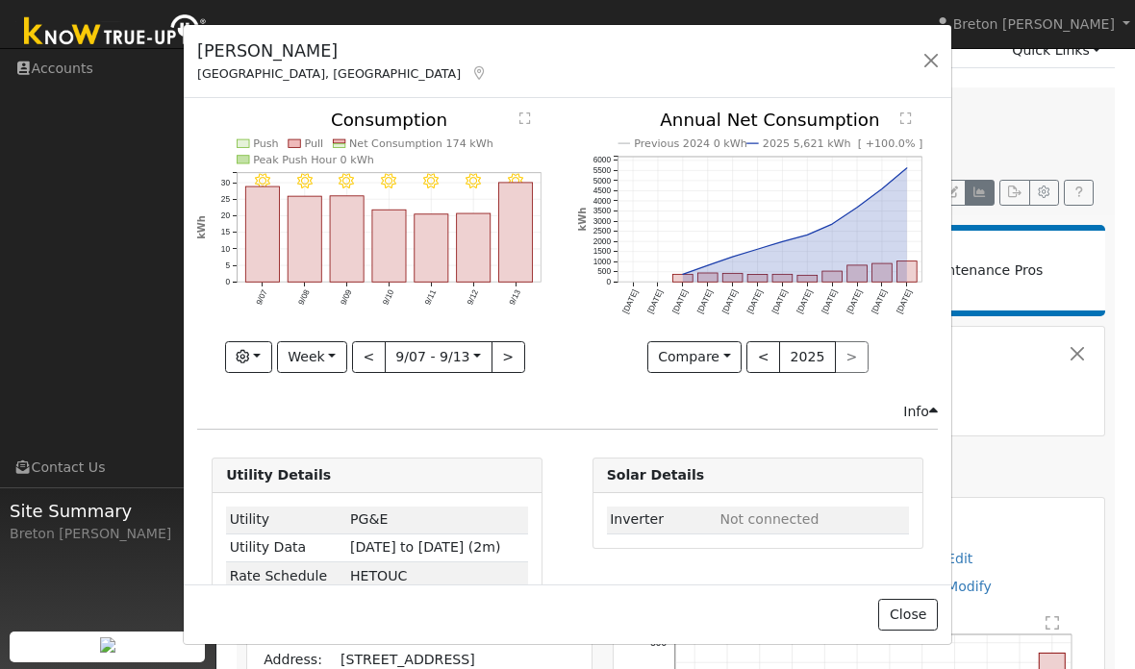
scroll to position [0, 0]
click at [942, 64] on button "button" at bounding box center [931, 60] width 27 height 27
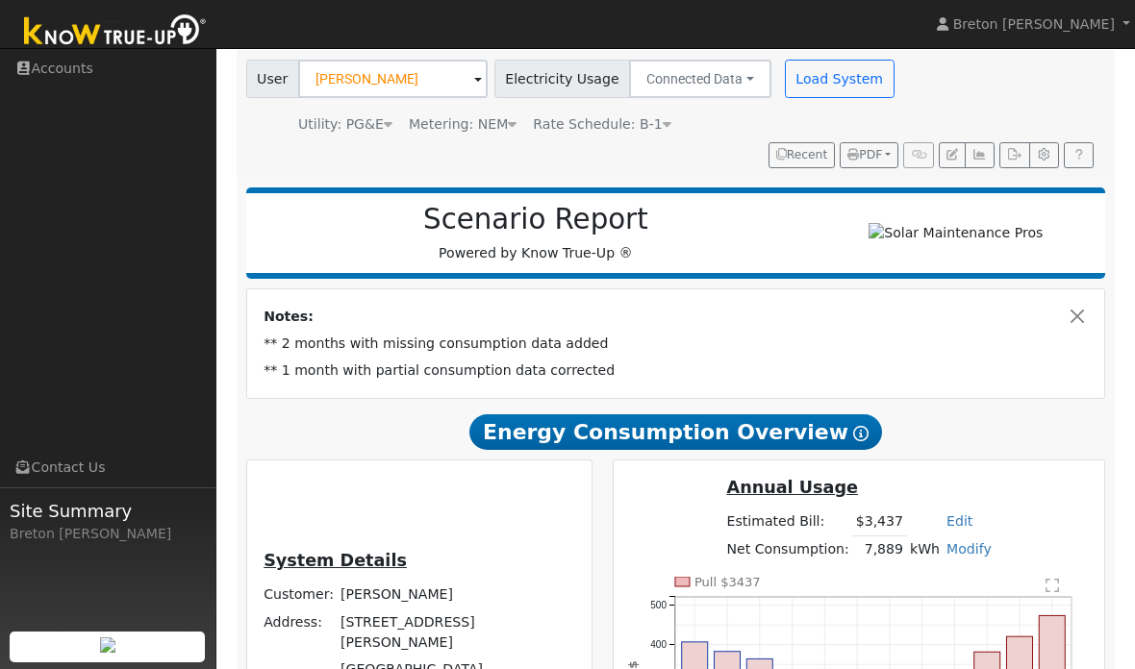
scroll to position [137, 0]
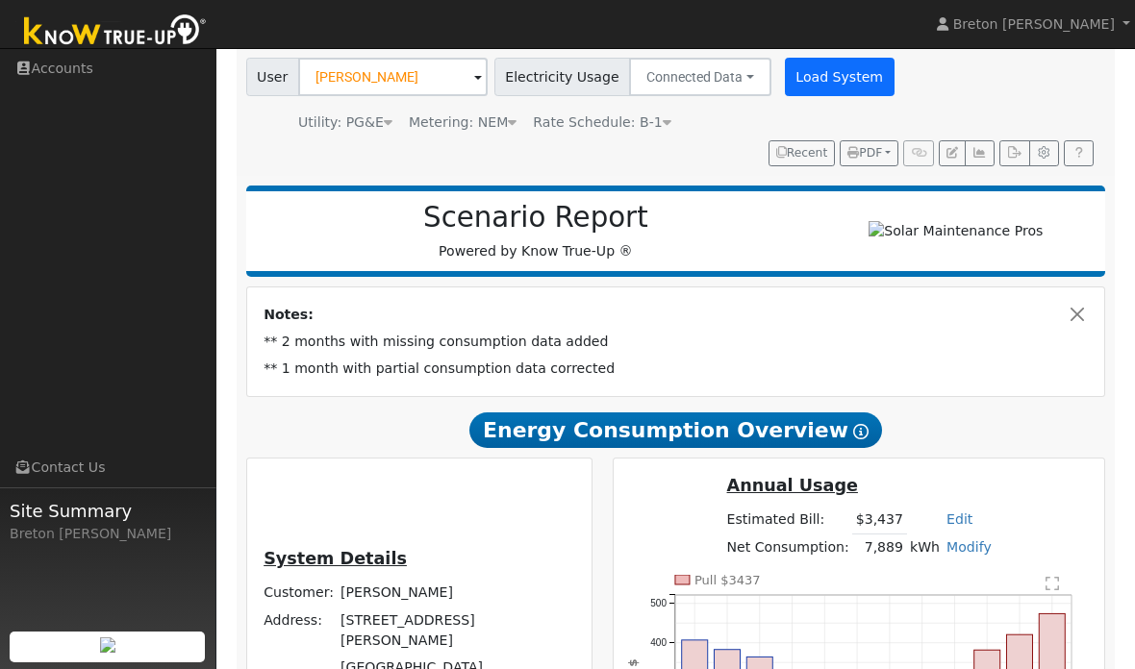
click at [821, 75] on button "Load System" at bounding box center [840, 77] width 110 height 38
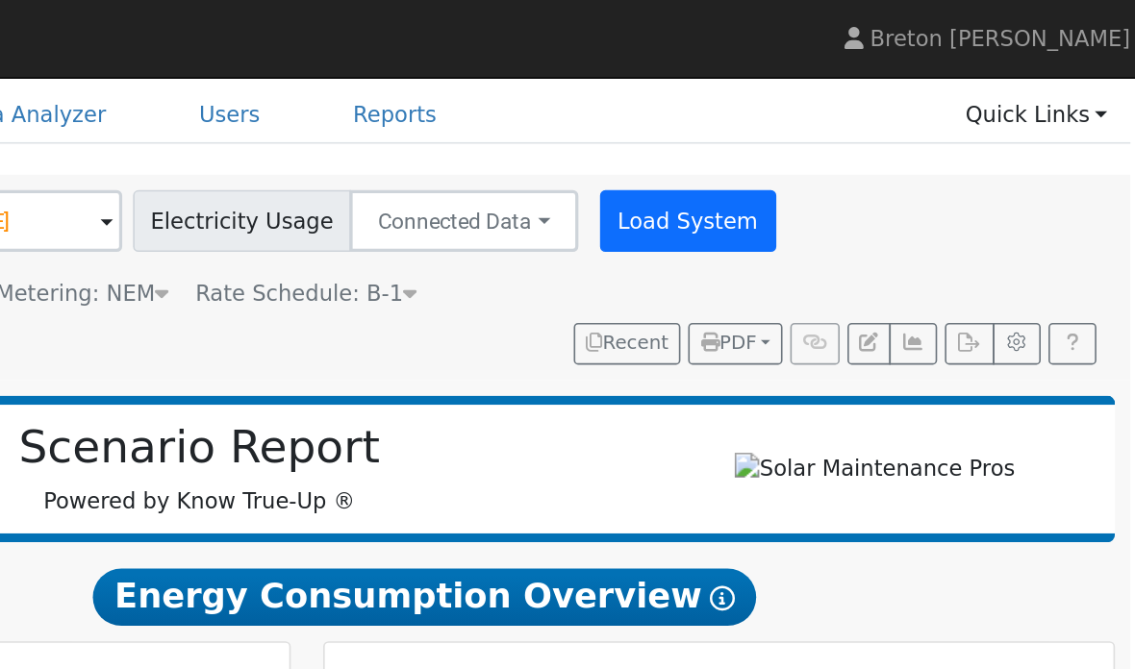
scroll to position [71, 0]
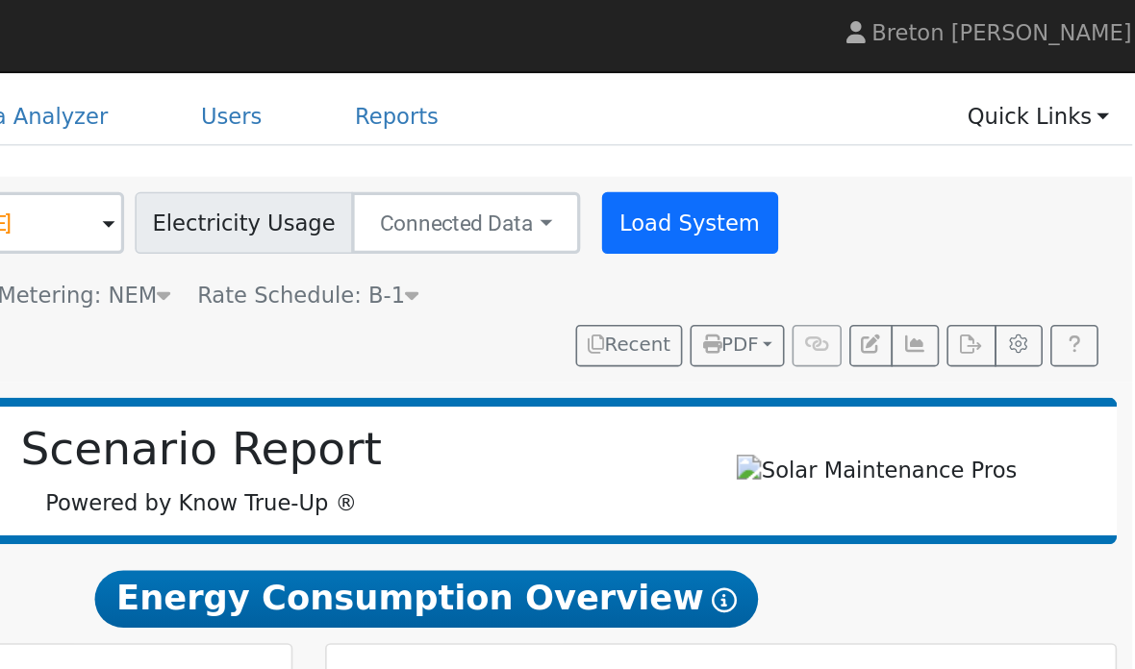
click at [785, 141] on button "Load System" at bounding box center [840, 142] width 110 height 38
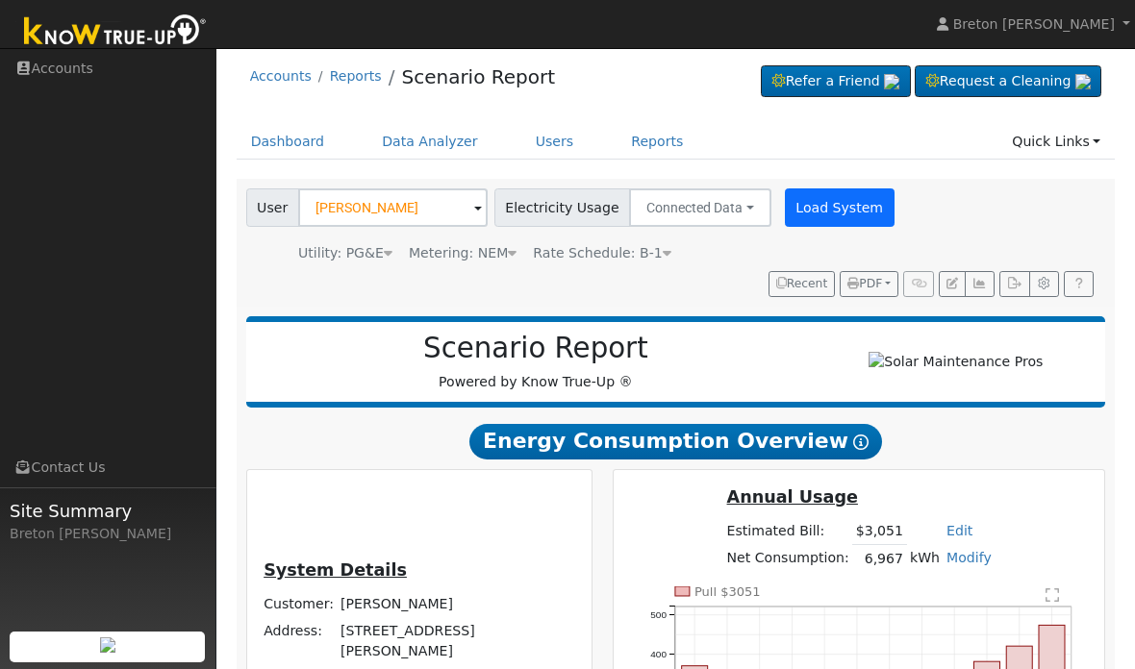
scroll to position [0, 0]
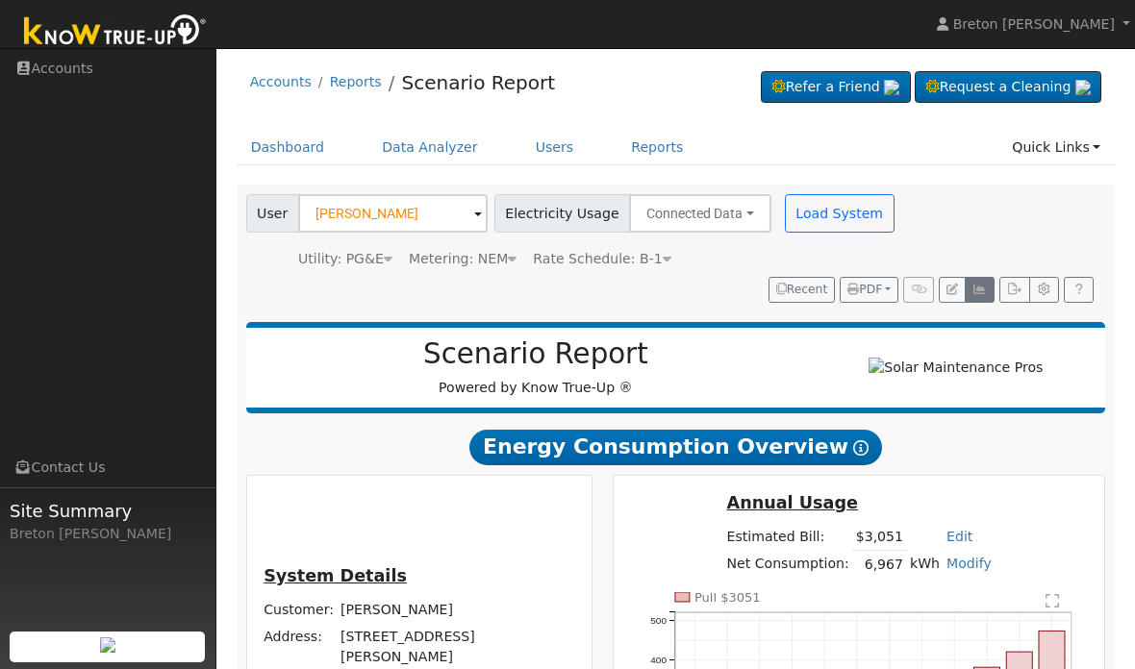
click at [987, 298] on button "button" at bounding box center [980, 290] width 30 height 27
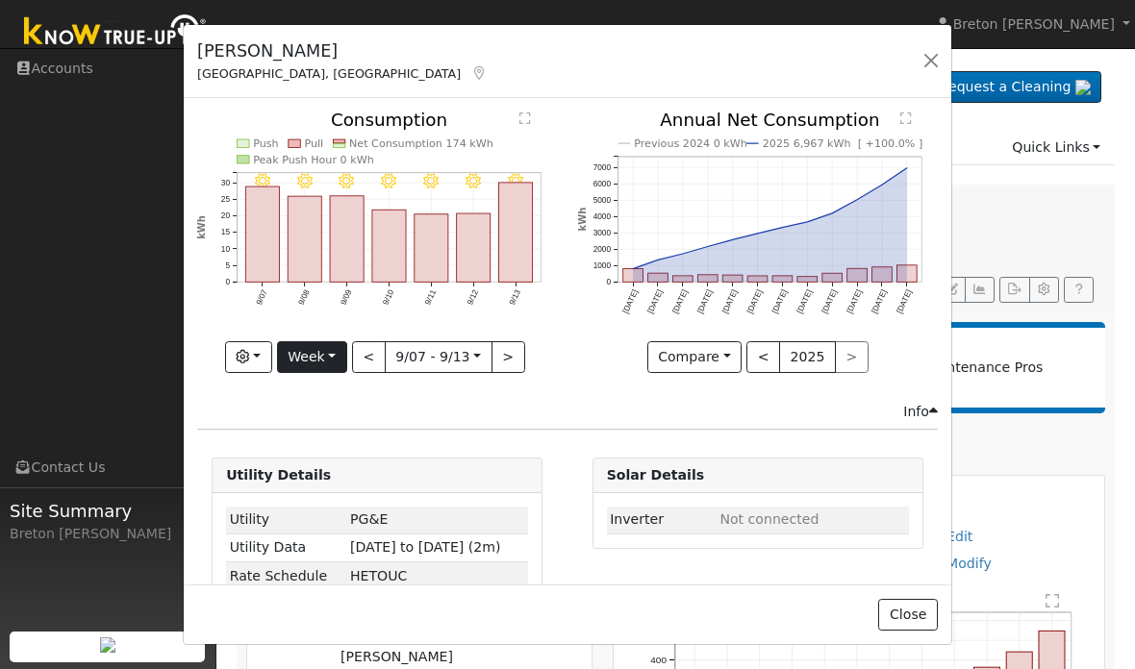
click at [336, 355] on button "Week" at bounding box center [312, 357] width 70 height 33
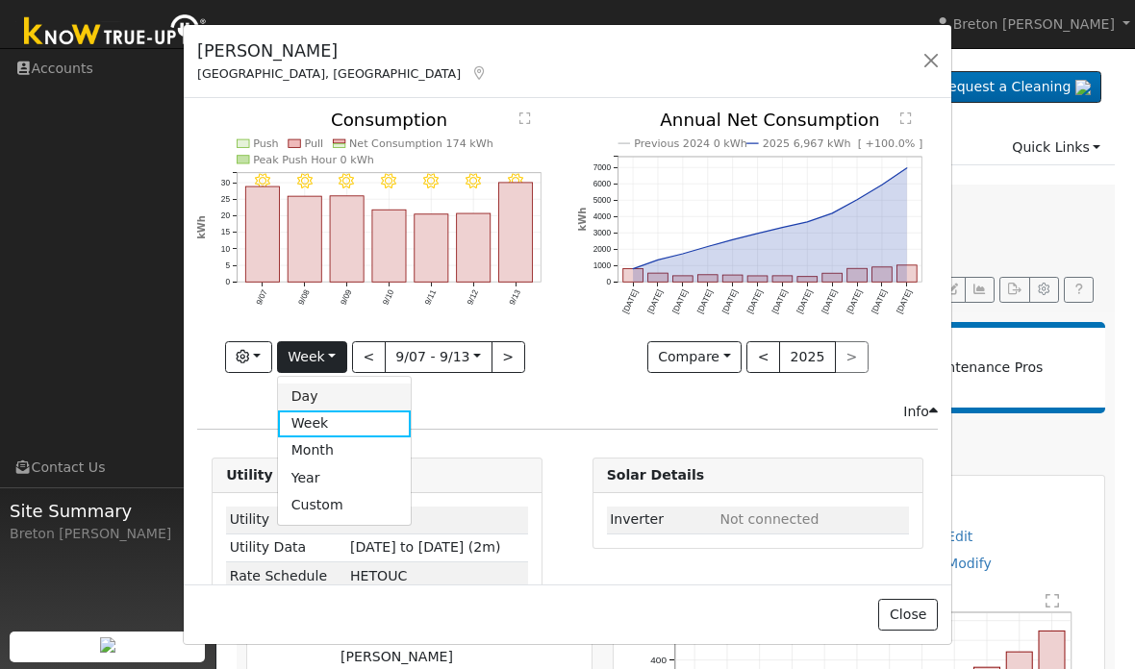
click at [335, 393] on link "Day" at bounding box center [345, 397] width 134 height 27
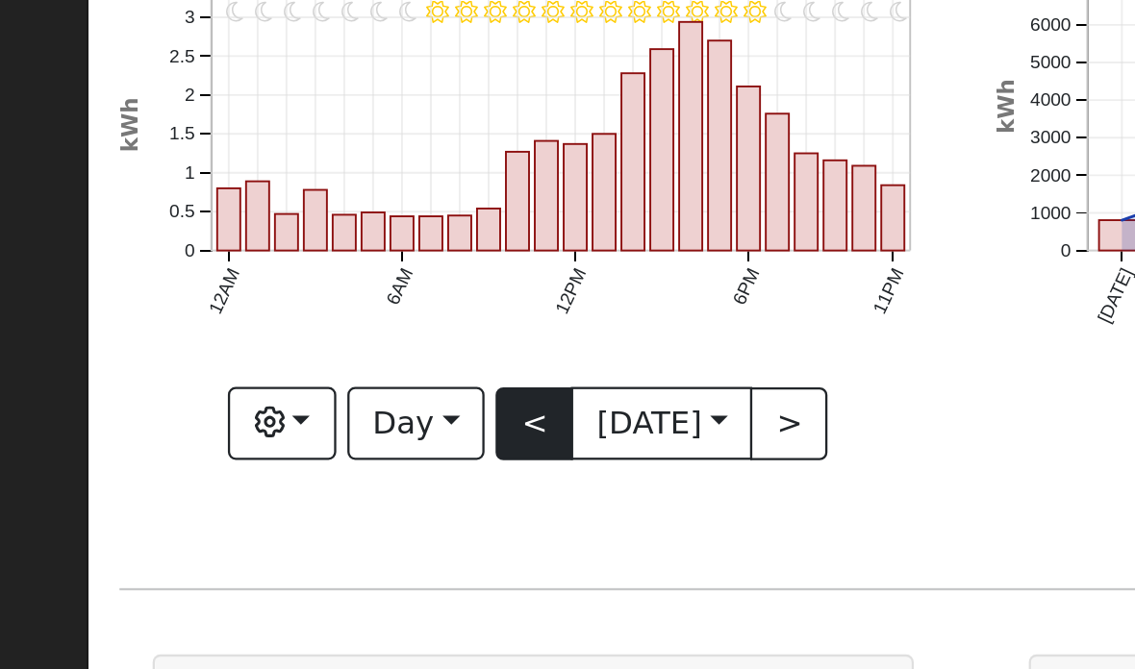
click at [361, 341] on button "<" at bounding box center [378, 357] width 34 height 33
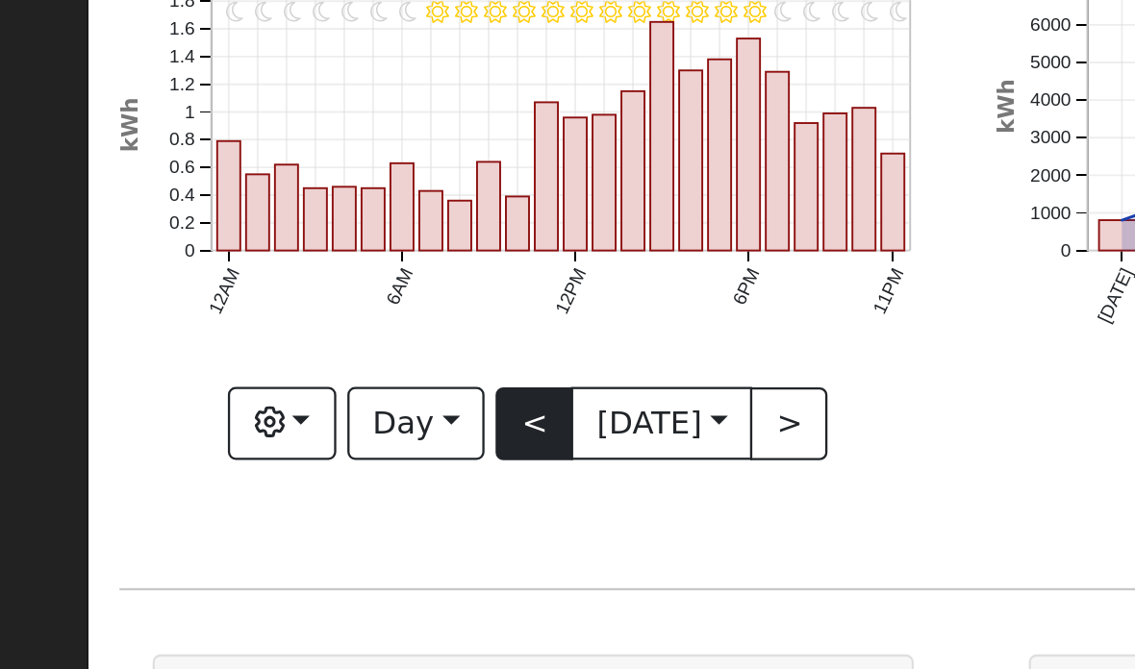
click at [361, 341] on button "<" at bounding box center [378, 357] width 34 height 33
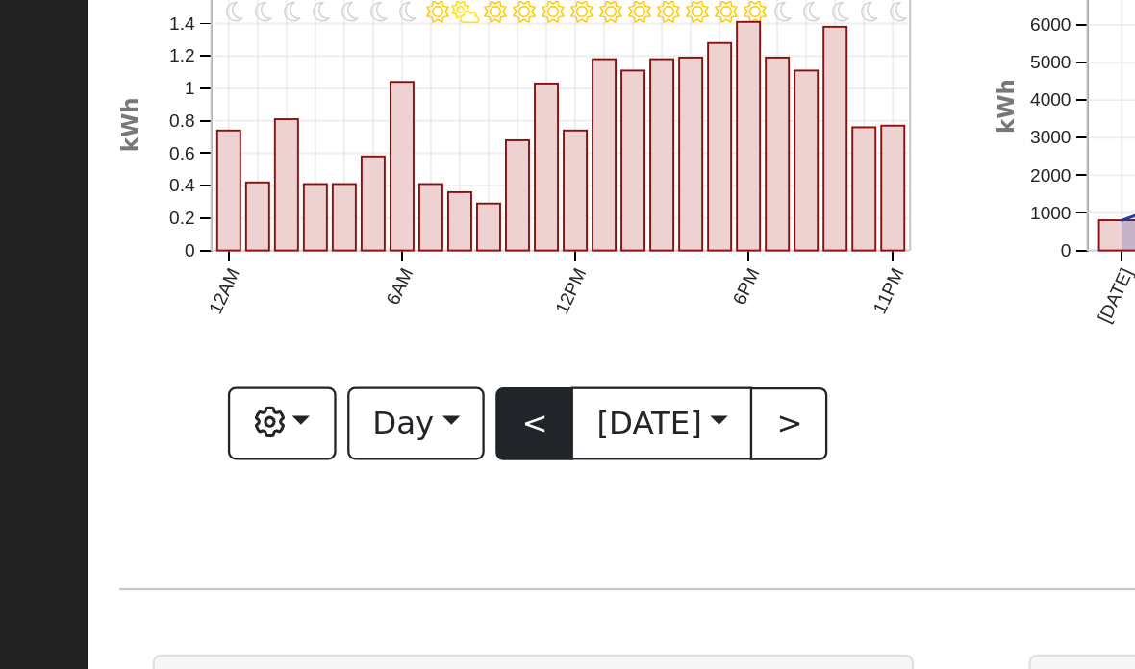
click at [361, 341] on button "<" at bounding box center [378, 357] width 34 height 33
type input "2025-09-10"
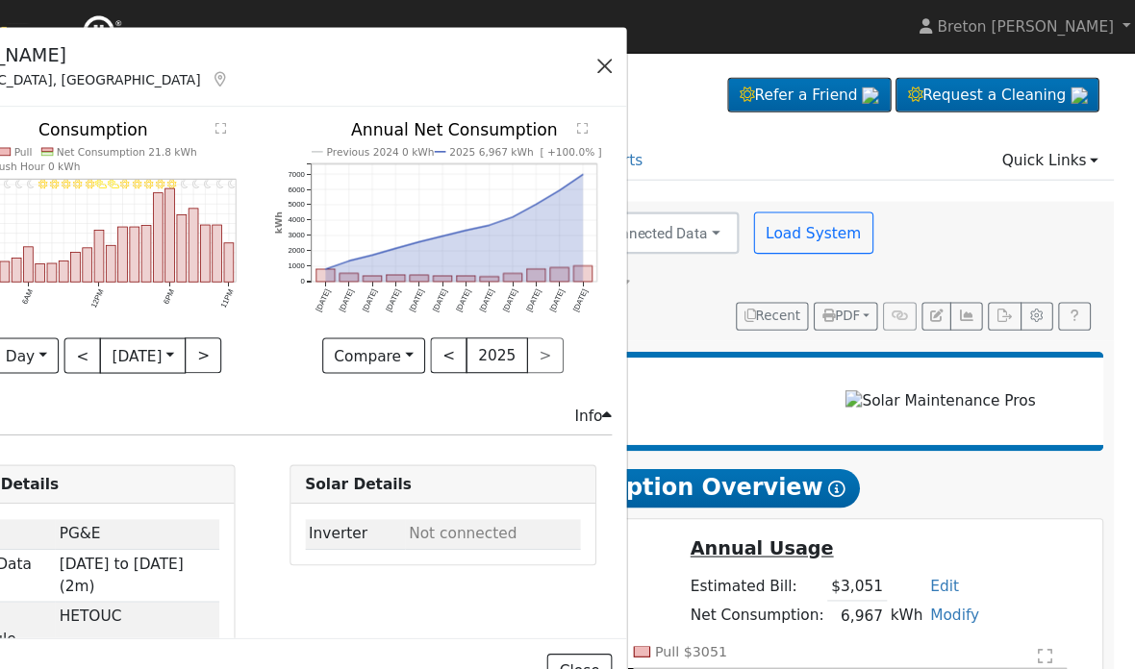
click at [635, 58] on button "button" at bounding box center [648, 60] width 27 height 27
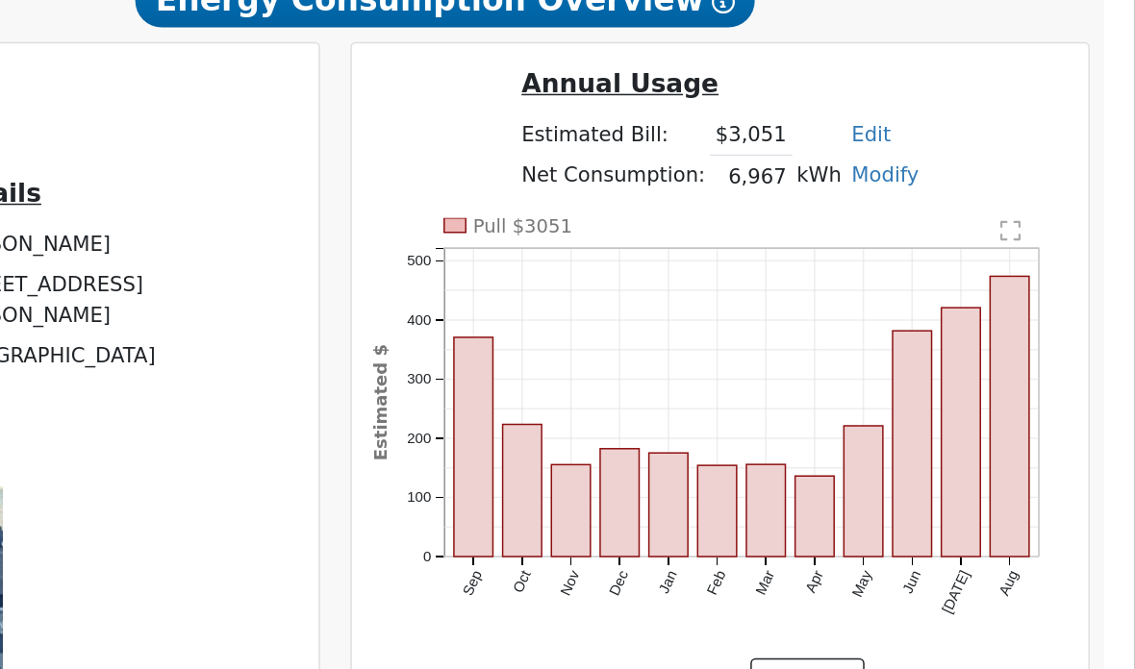
scroll to position [338, 0]
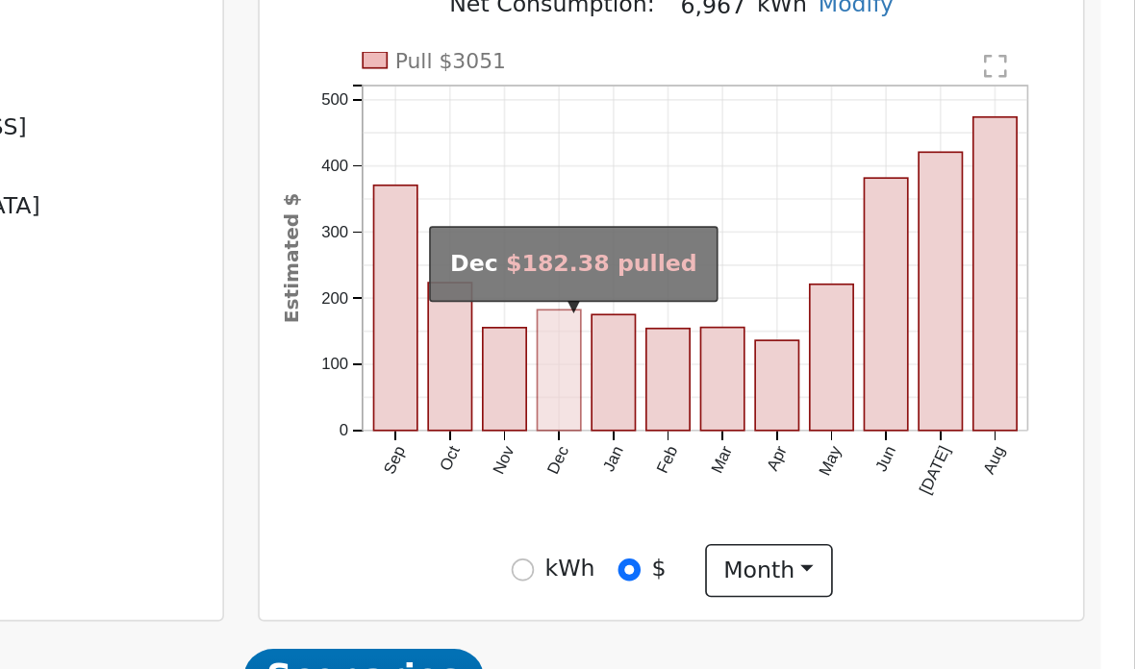
click at [779, 409] on rect "onclick=""" at bounding box center [792, 445] width 26 height 72
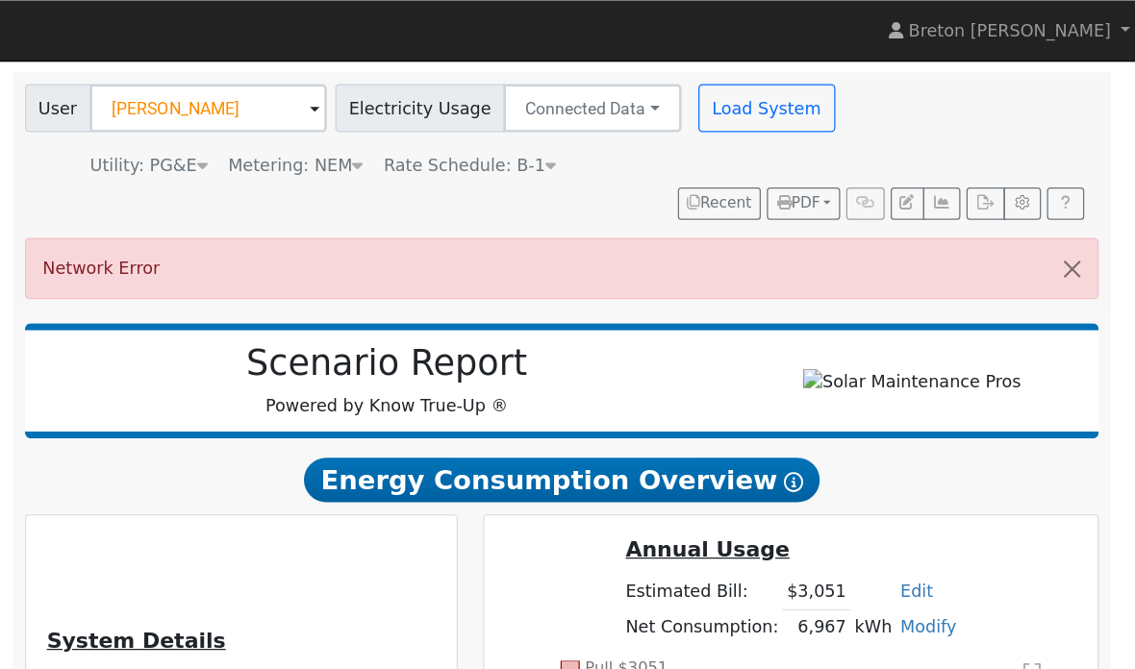
scroll to position [125, 0]
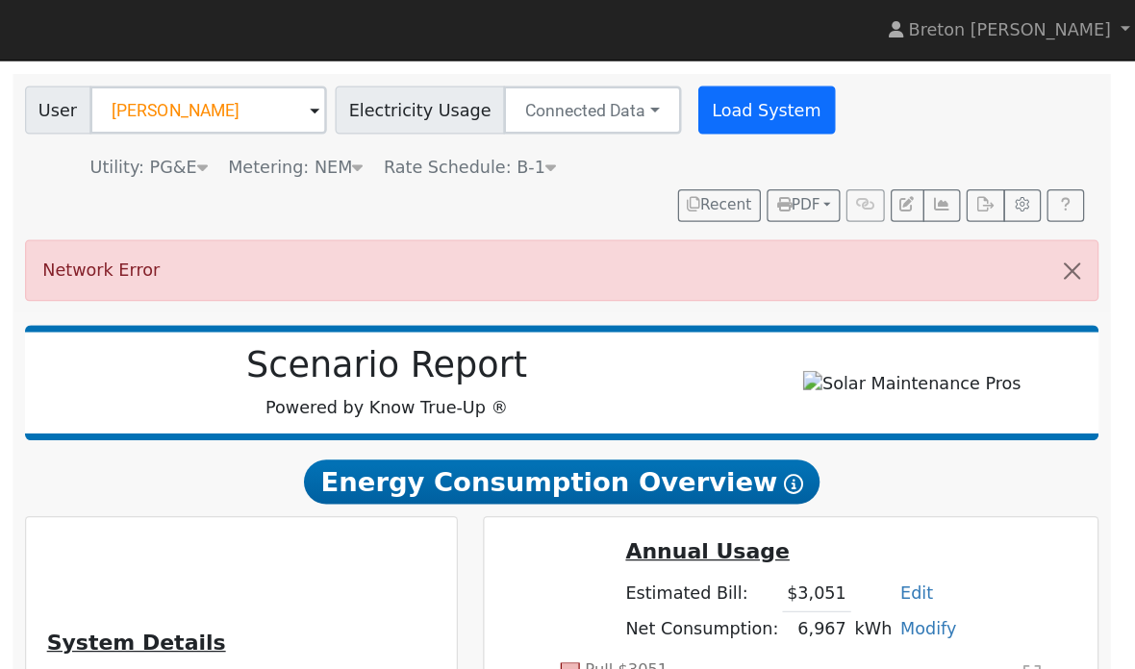
click at [785, 93] on button "Load System" at bounding box center [840, 88] width 110 height 38
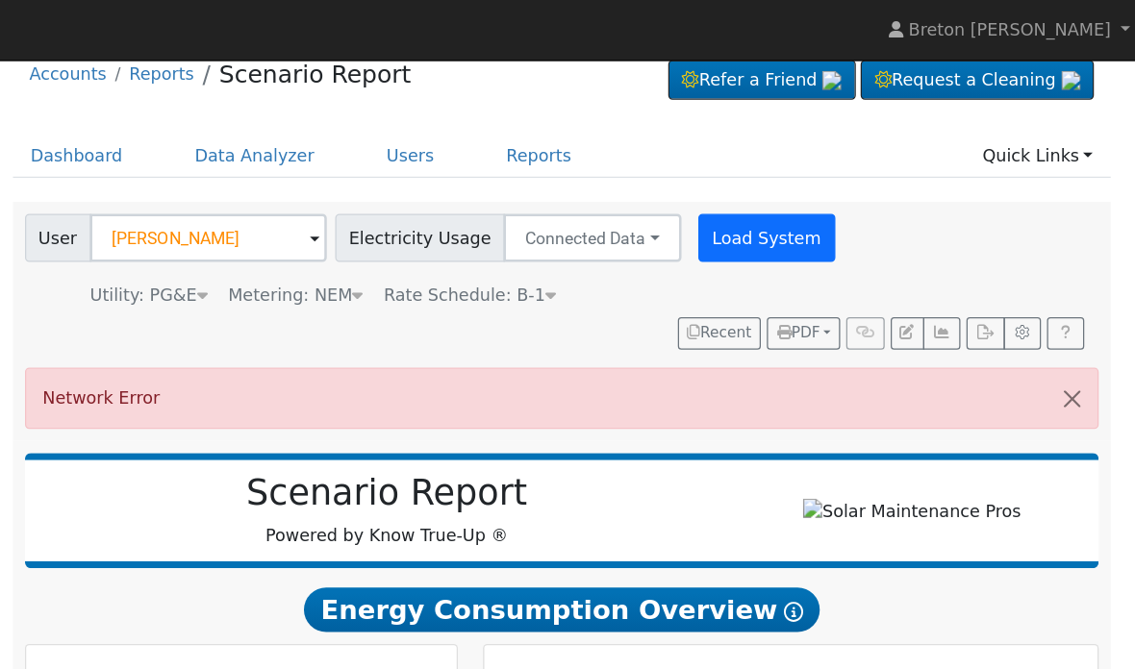
scroll to position [0, 0]
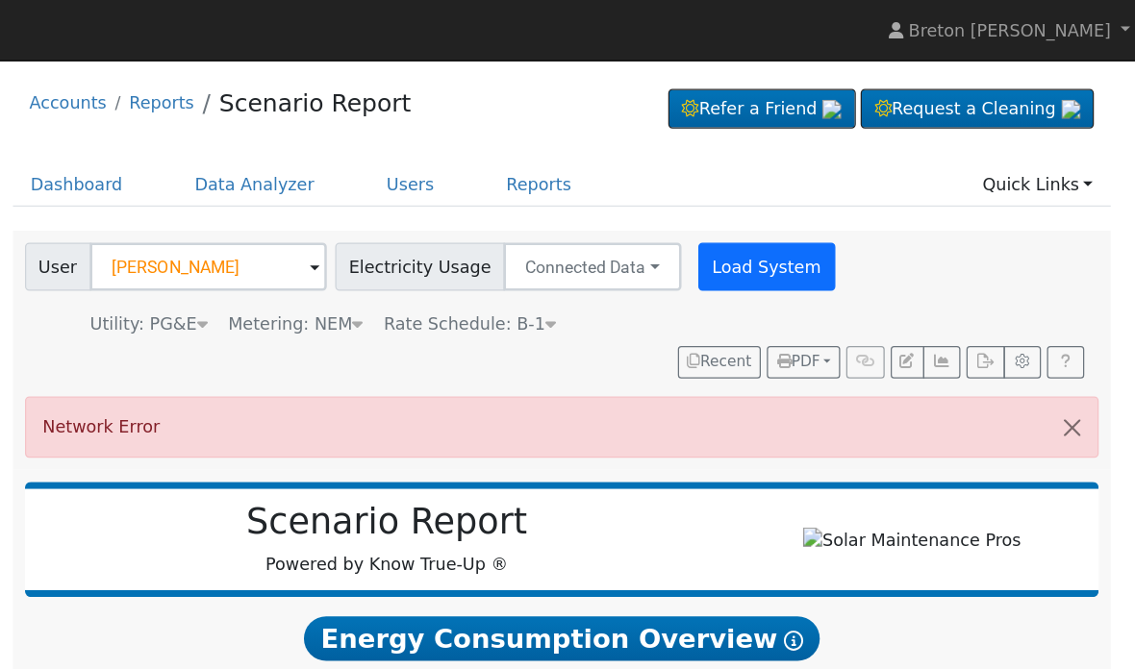
click at [785, 208] on button "Load System" at bounding box center [840, 213] width 110 height 38
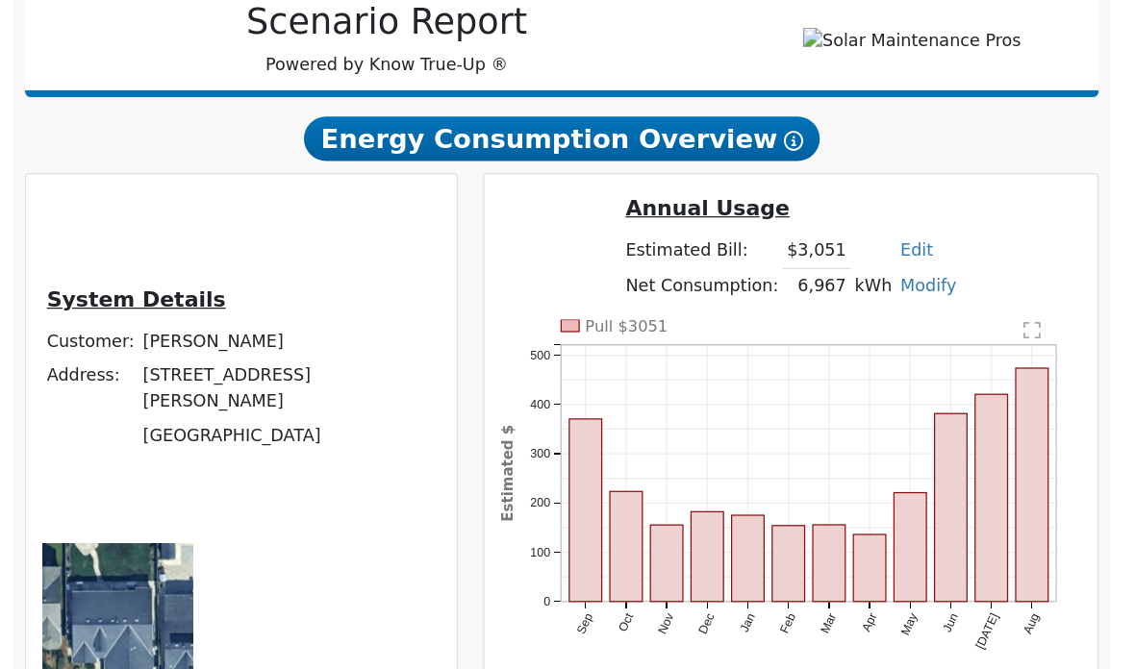
scroll to position [328, 0]
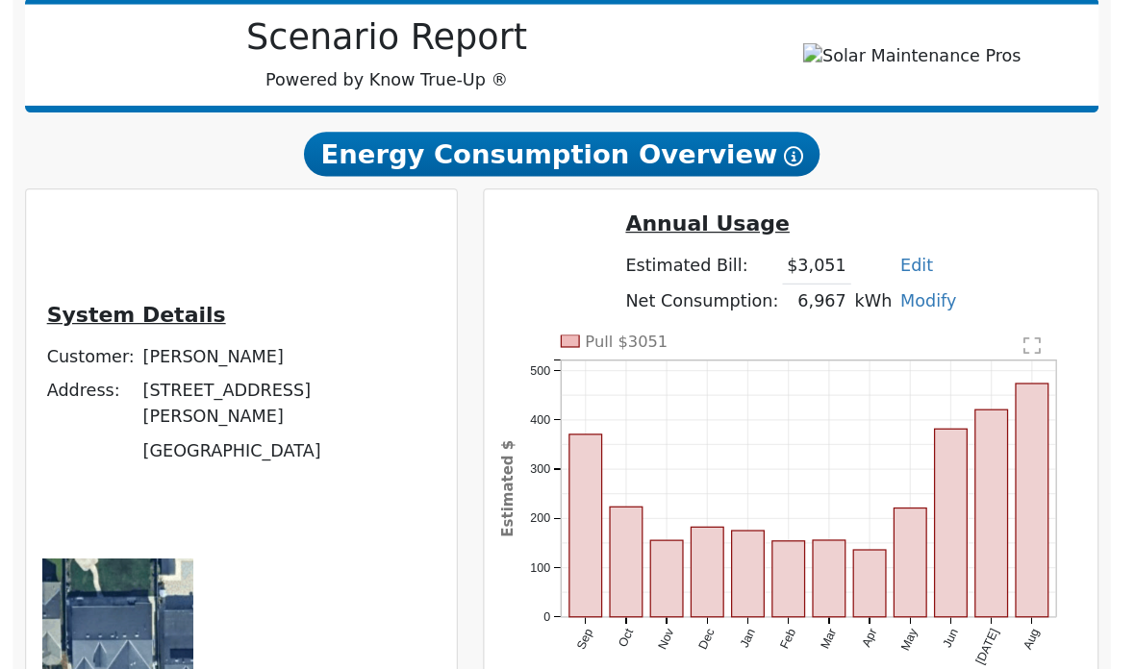
click at [779, 482] on rect "onclick=""" at bounding box center [792, 518] width 26 height 72
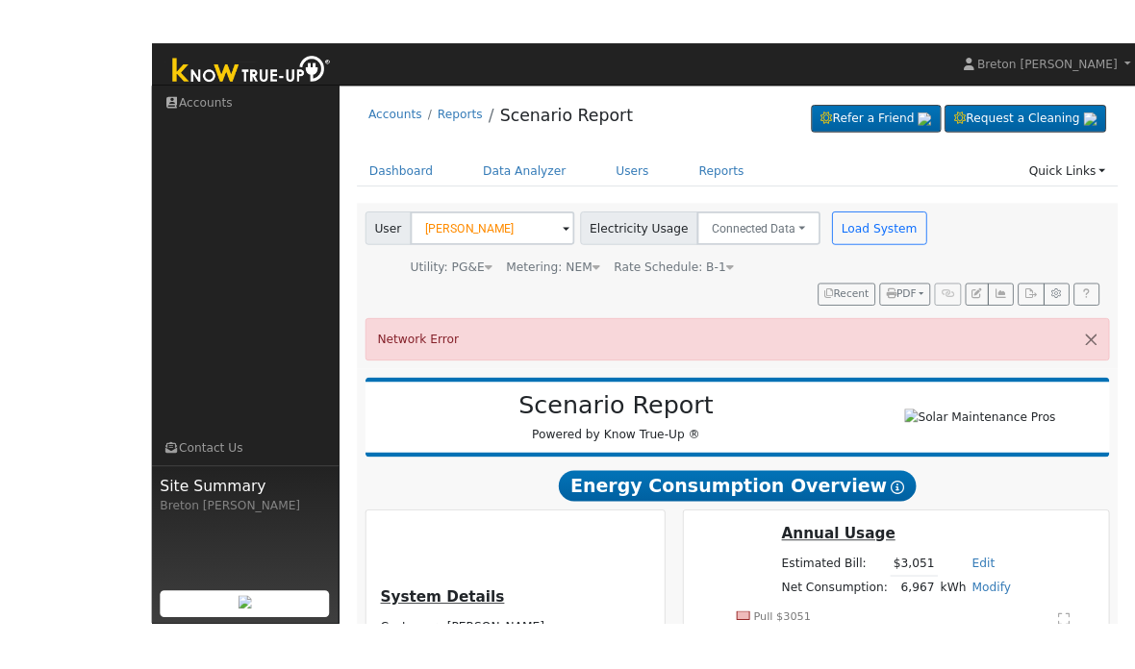
scroll to position [13, 0]
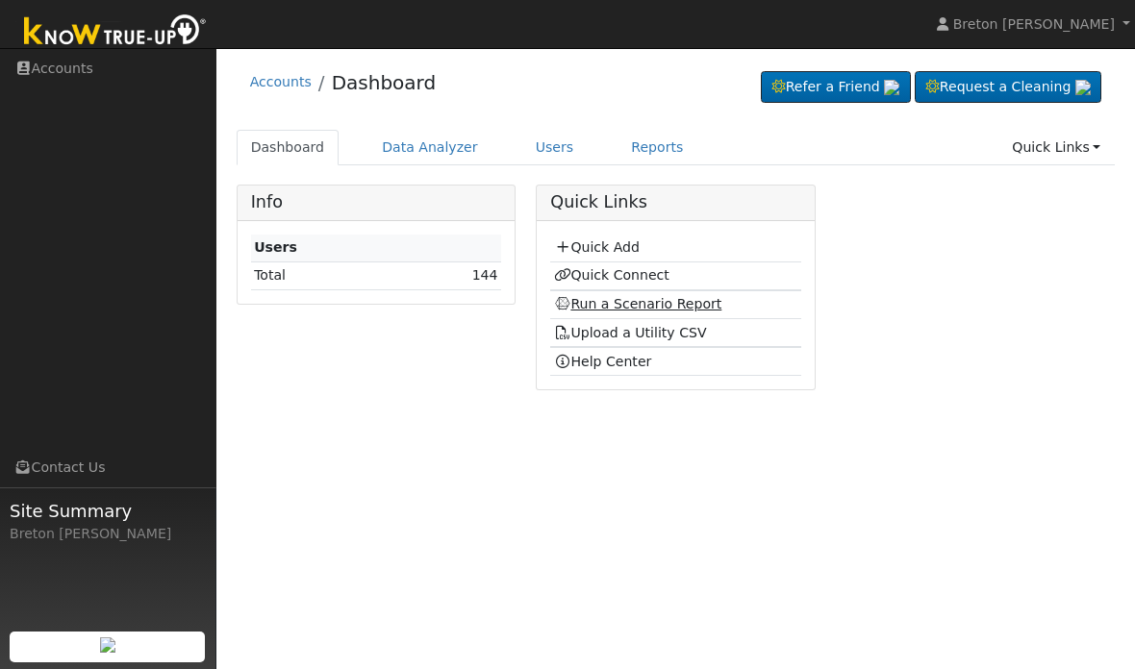
click at [619, 310] on link "Run a Scenario Report" at bounding box center [638, 303] width 168 height 15
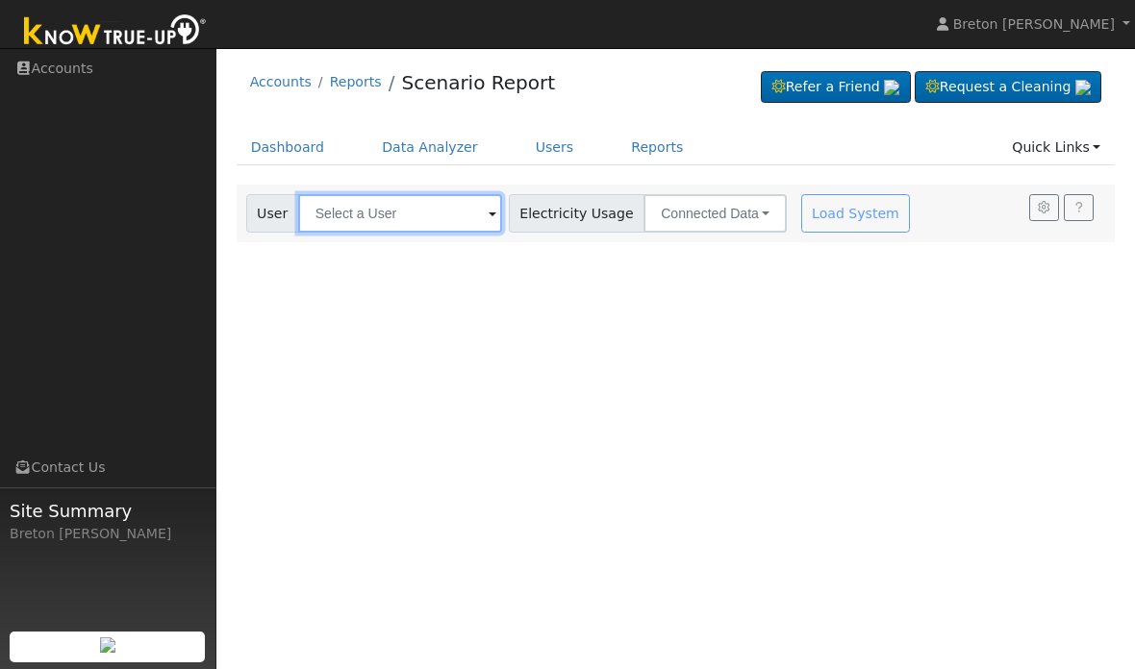
click at [353, 212] on input "text" at bounding box center [400, 213] width 204 height 38
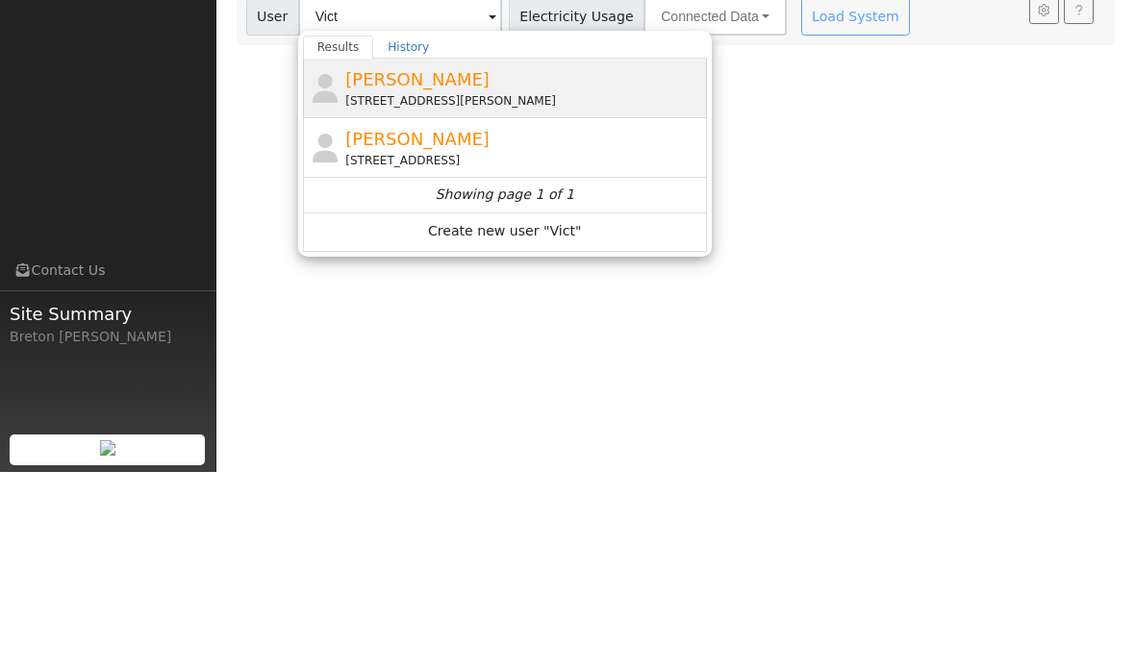
click at [366, 266] on span "Victor Cardona" at bounding box center [417, 276] width 144 height 20
type input "Victor Cardona"
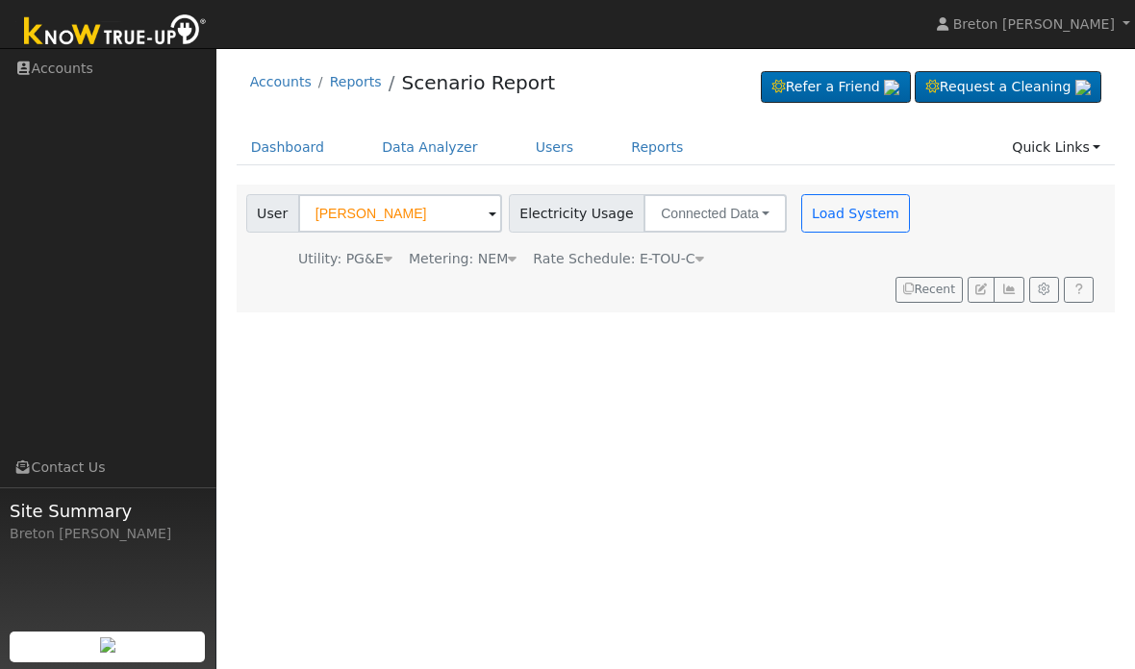
click at [670, 265] on span "Rate Schedule: E-TOU-C" at bounding box center [618, 258] width 170 height 15
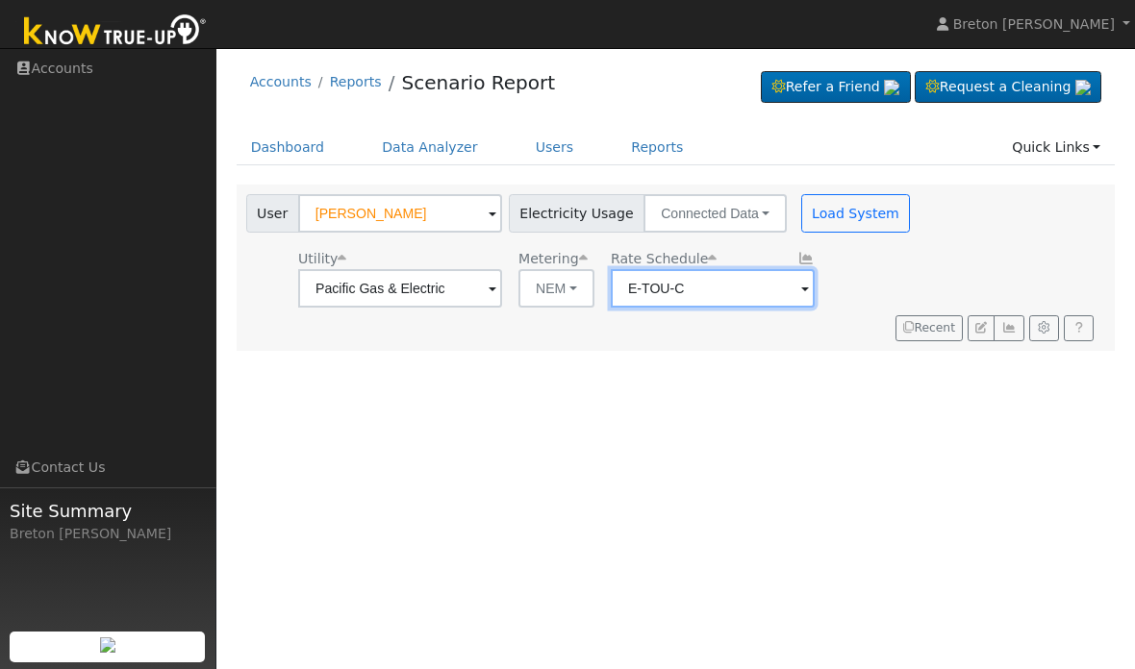
click at [661, 296] on input "E-TOU-C" at bounding box center [713, 288] width 204 height 38
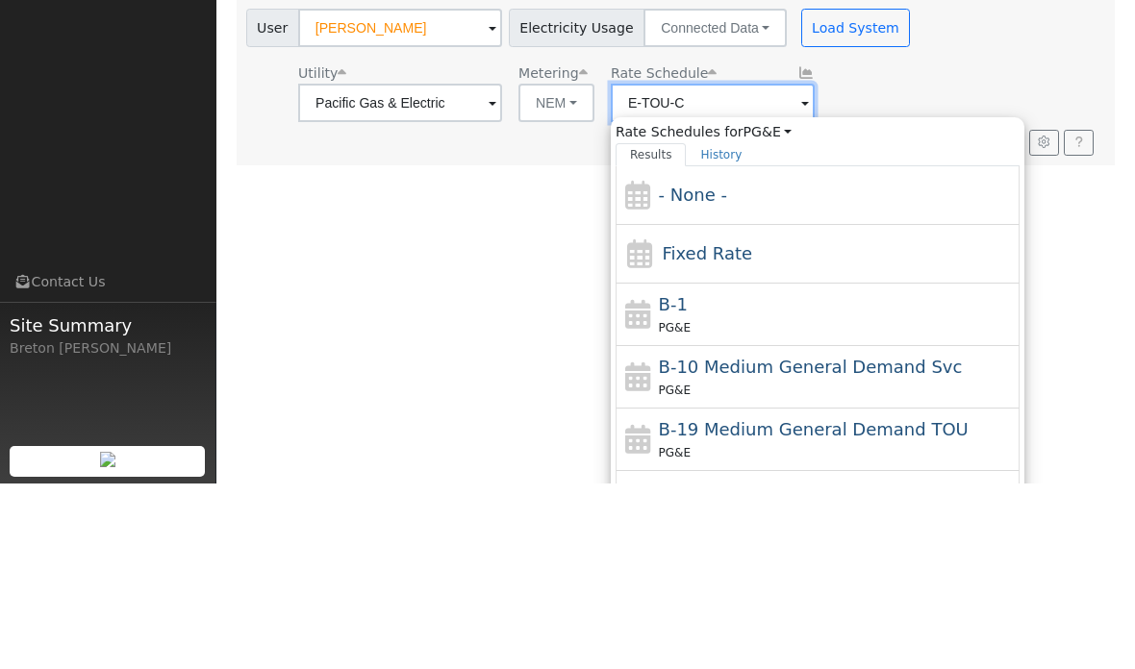
scroll to position [42, 0]
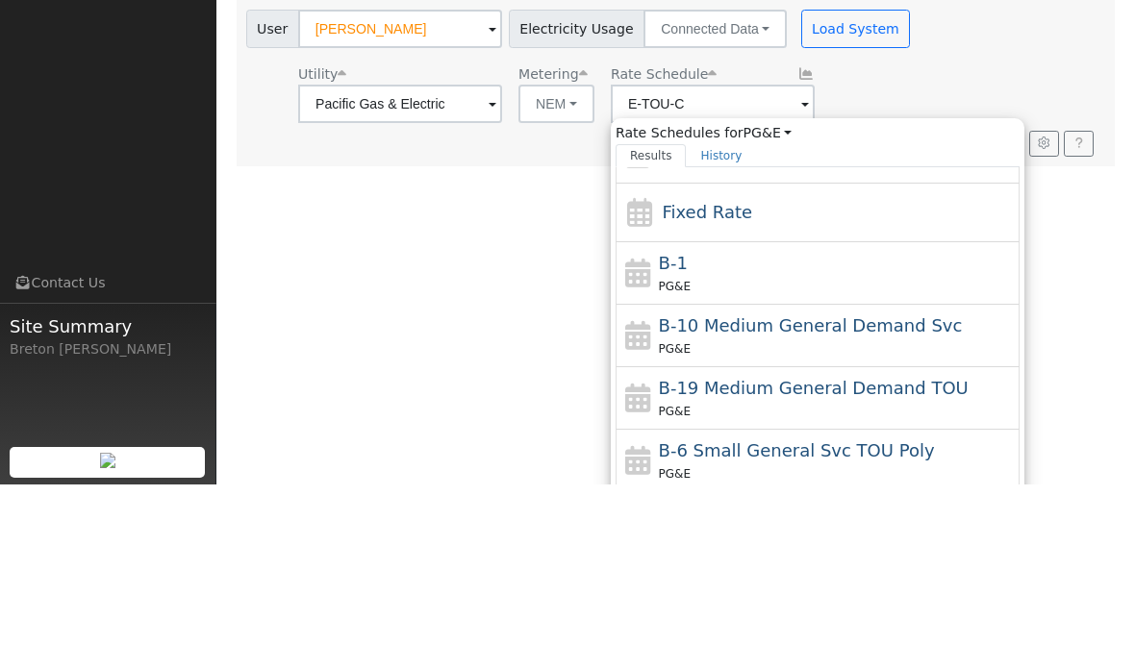
click at [361, 150] on div "User Profile First name Last name Email Email Notifications No Emails No Emails…" at bounding box center [675, 362] width 918 height 628
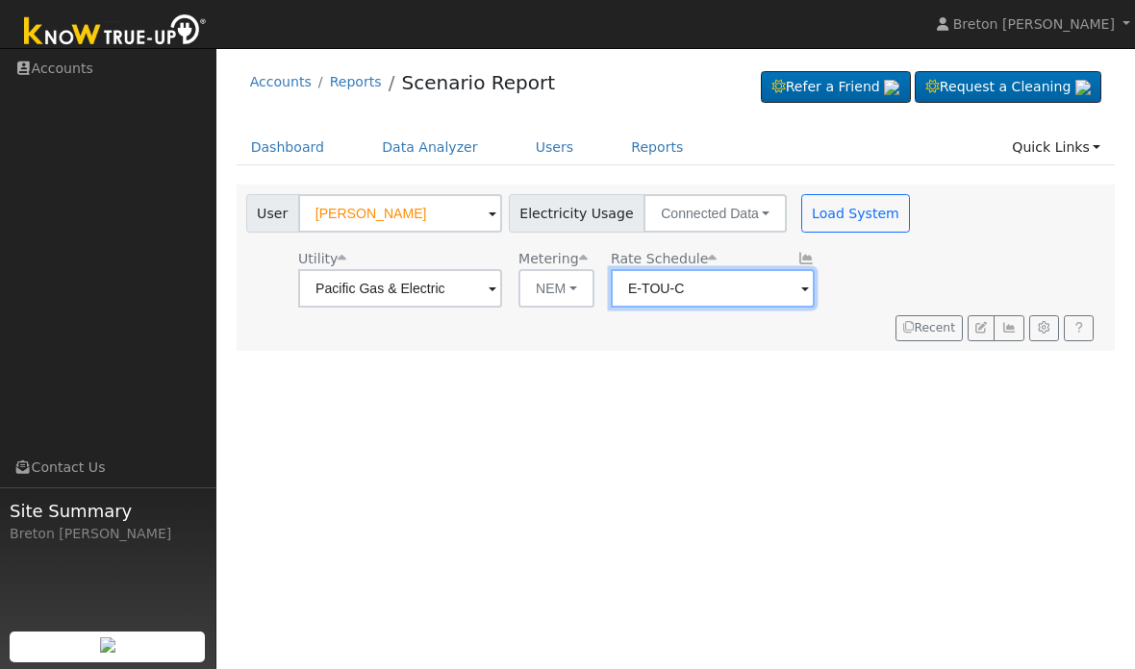
click at [670, 301] on input "E-TOU-C" at bounding box center [713, 288] width 204 height 38
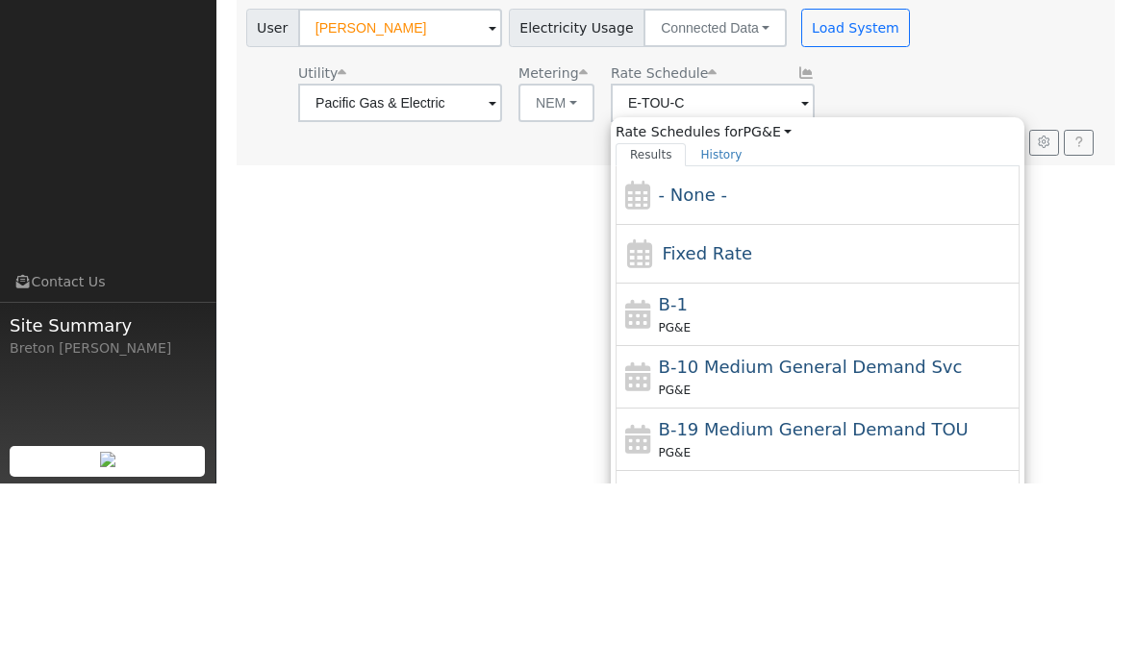
scroll to position [186, 0]
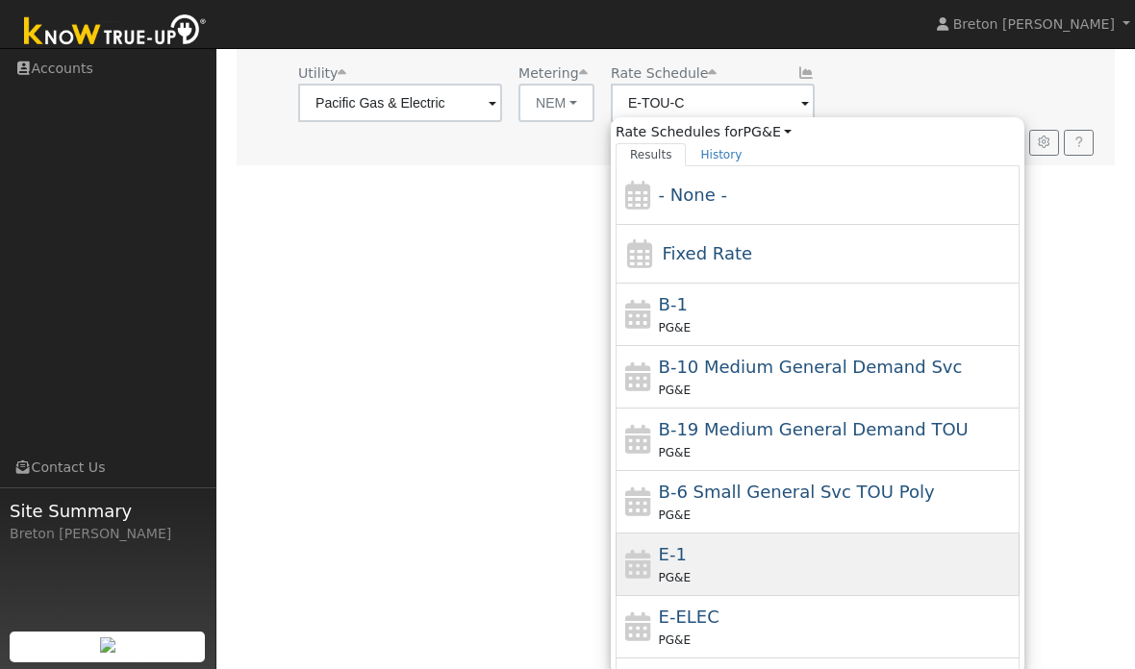
click at [688, 581] on div "PG&E" at bounding box center [837, 577] width 357 height 20
type input "E-1"
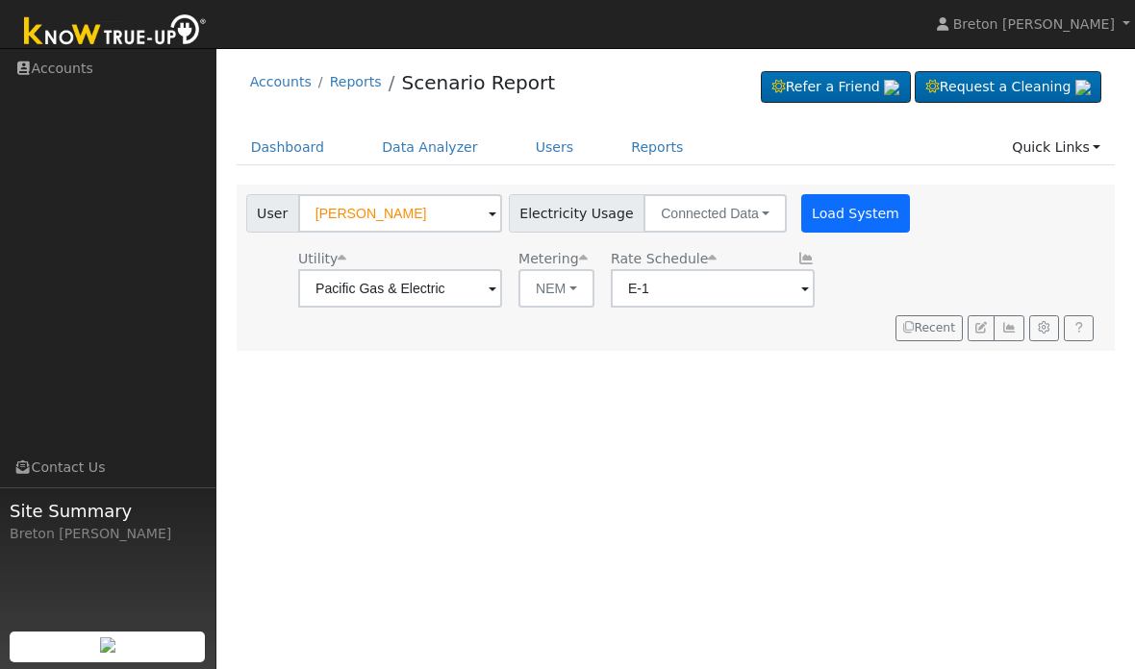
click at [801, 219] on button "Load System" at bounding box center [856, 213] width 110 height 38
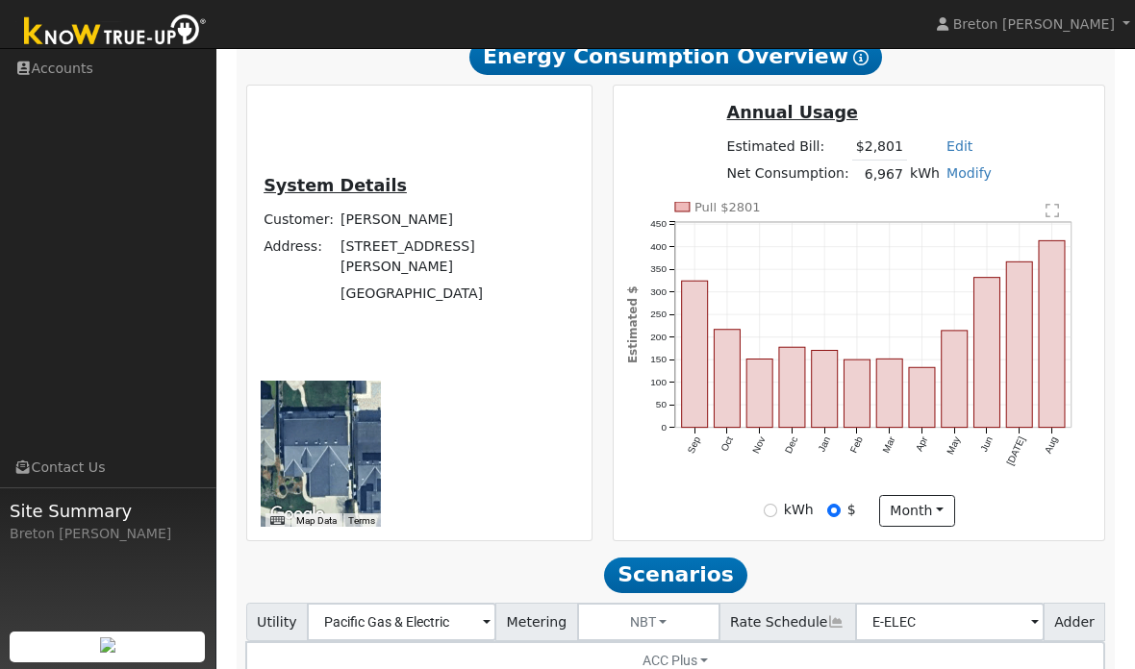
scroll to position [265, 0]
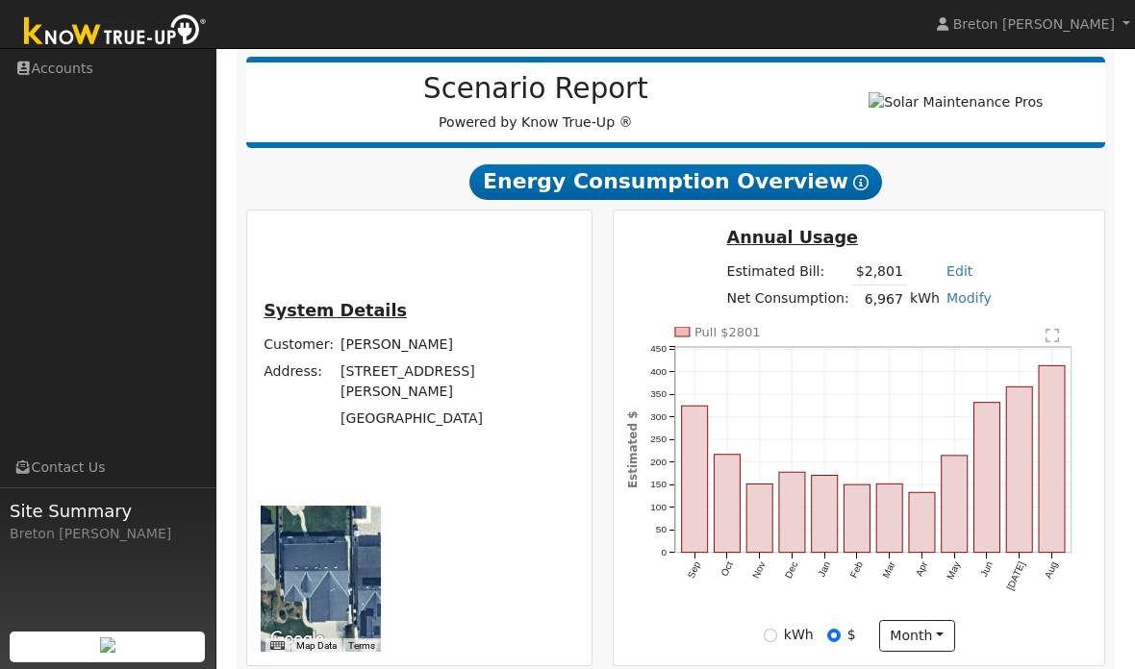
click at [792, 415] on icon "Pull $2801 Sep Oct Nov Dec Jan Feb Mar Apr May Jun Jul Aug 0 50 100 150 200 250…" at bounding box center [859, 474] width 465 height 294
click at [795, 545] on rect "onclick=""" at bounding box center [792, 512] width 26 height 81
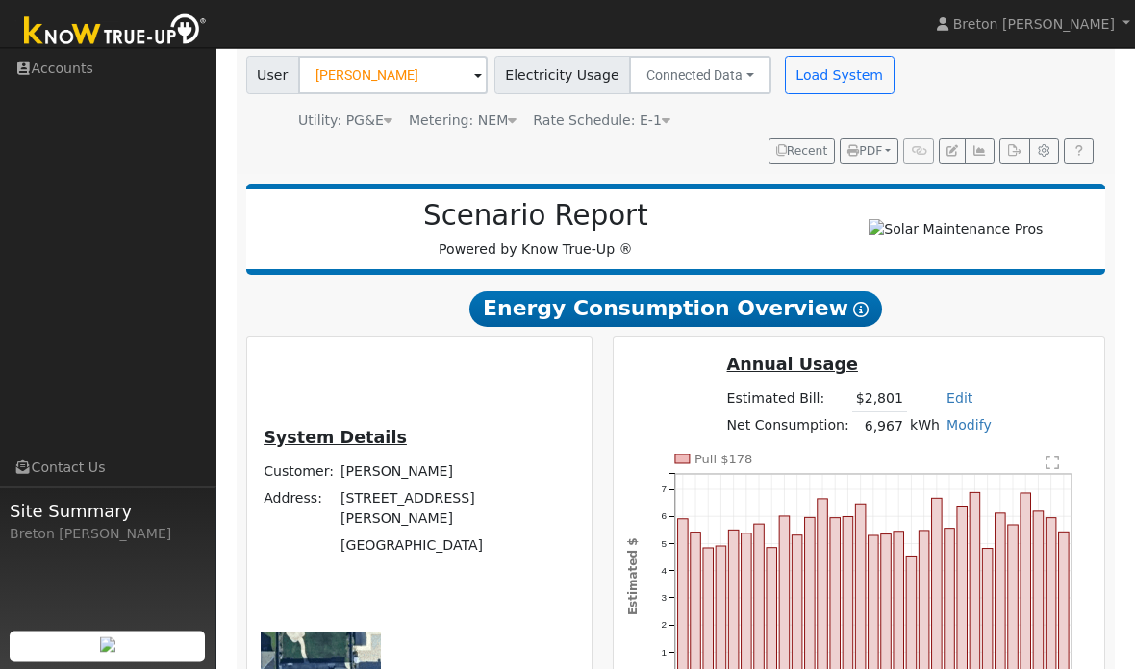
scroll to position [0, 0]
